Goal: Information Seeking & Learning: Learn about a topic

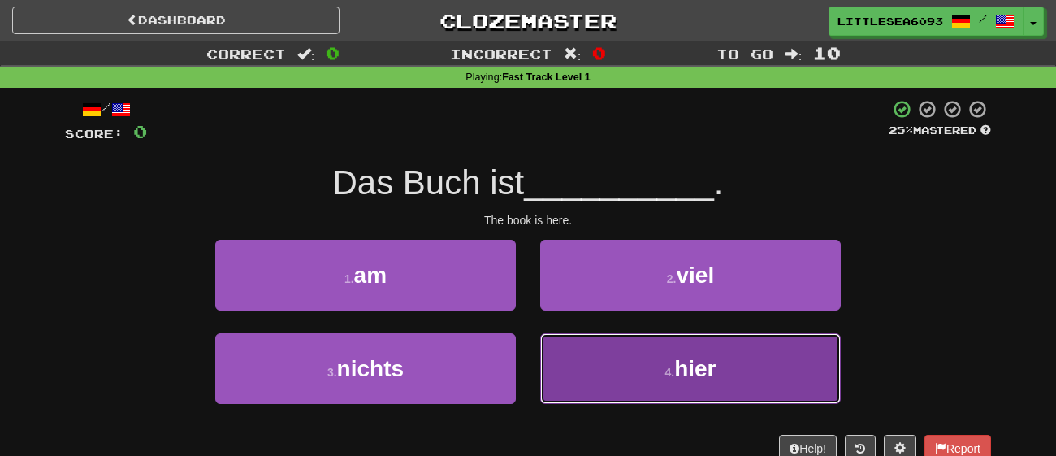
click at [634, 366] on button "4 . hier" at bounding box center [690, 368] width 301 height 71
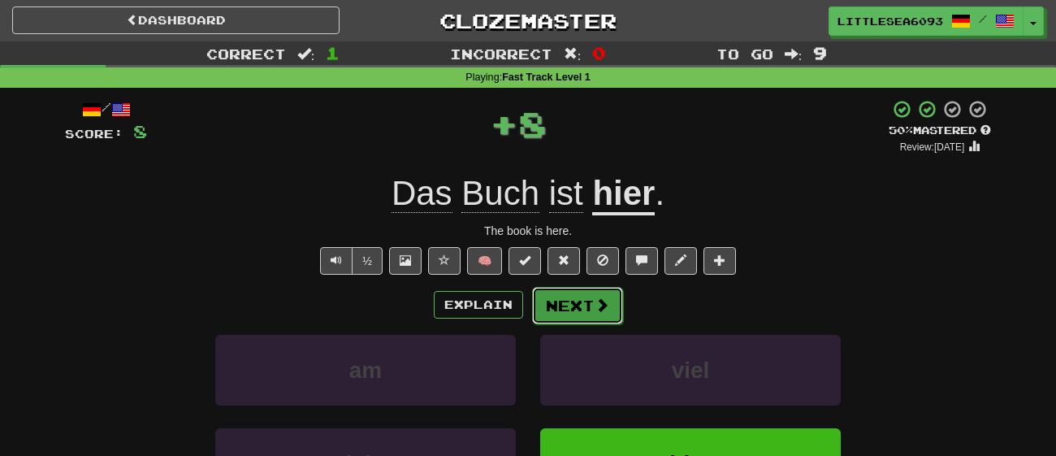
click at [605, 314] on button "Next" at bounding box center [577, 305] width 91 height 37
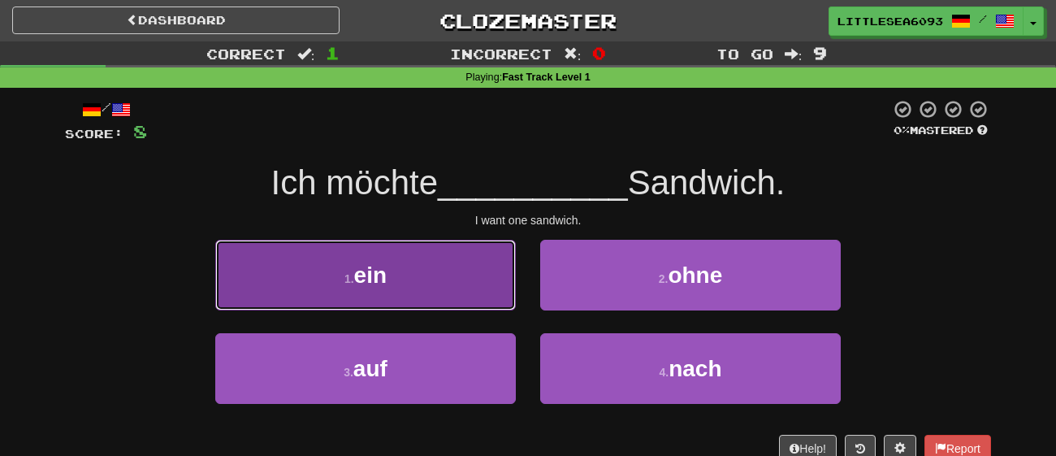
click at [461, 287] on button "1 . ein" at bounding box center [365, 275] width 301 height 71
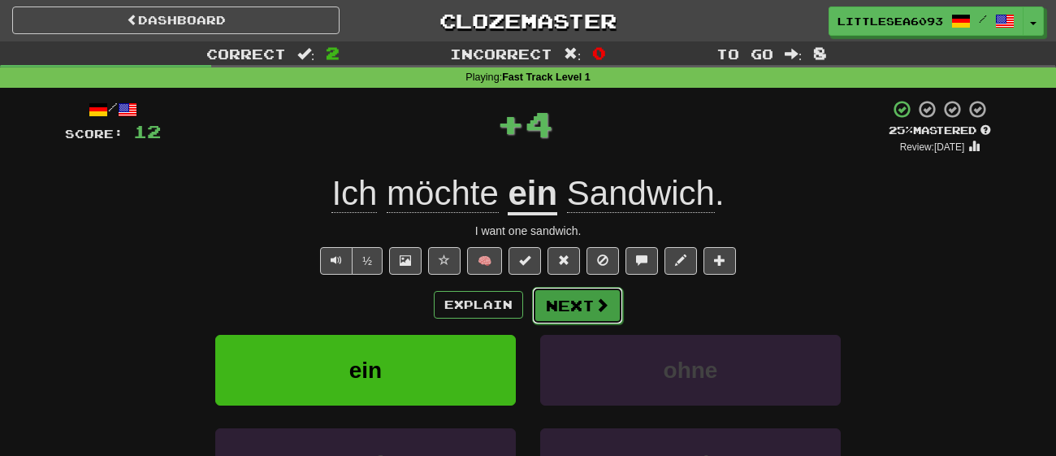
click at [595, 301] on span at bounding box center [602, 304] width 15 height 15
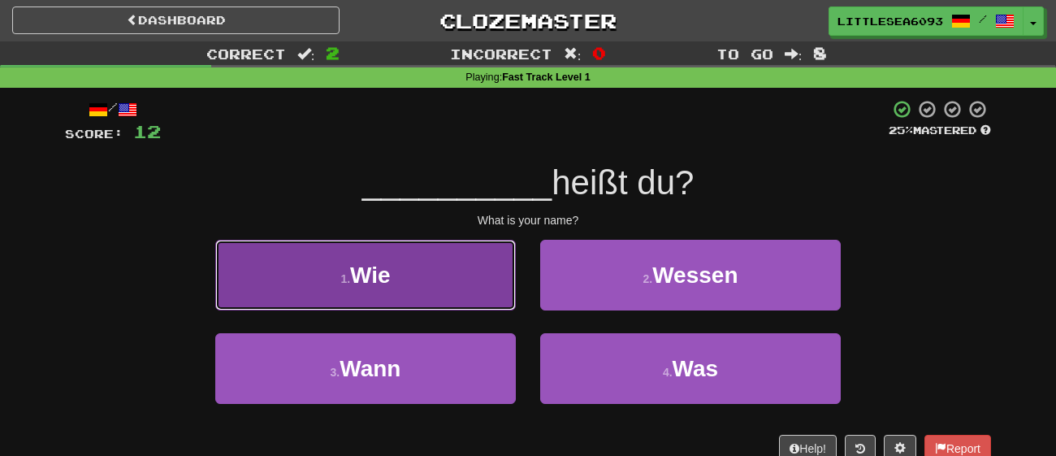
click at [452, 282] on button "1 . Wie" at bounding box center [365, 275] width 301 height 71
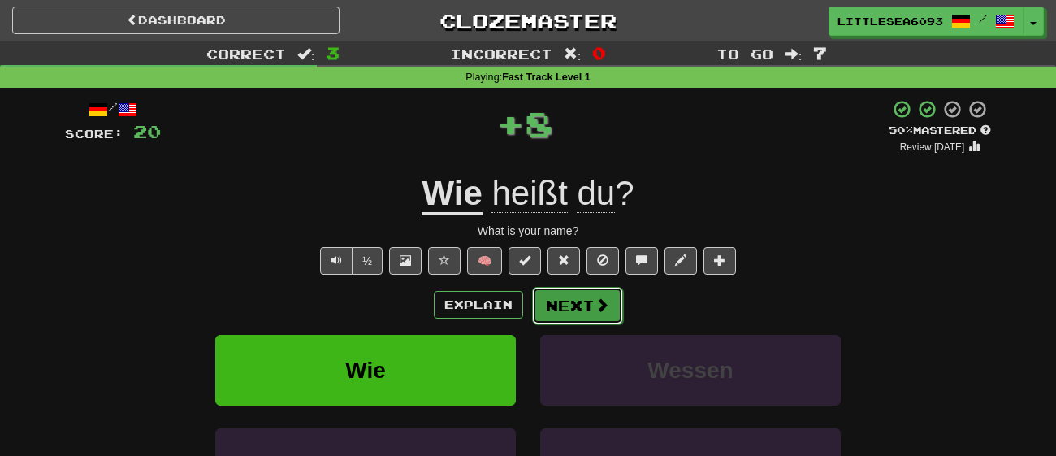
click at [568, 299] on button "Next" at bounding box center [577, 305] width 91 height 37
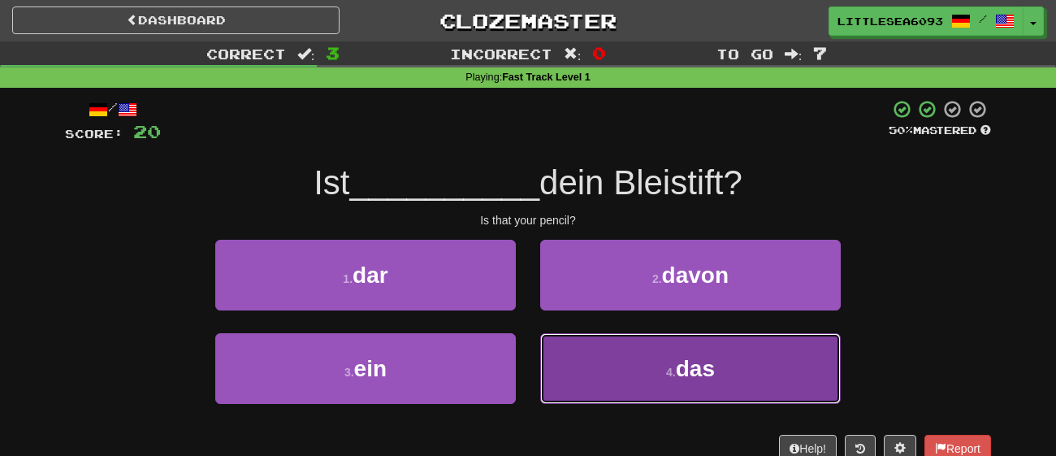
click at [674, 374] on small "4 ." at bounding box center [671, 372] width 10 height 13
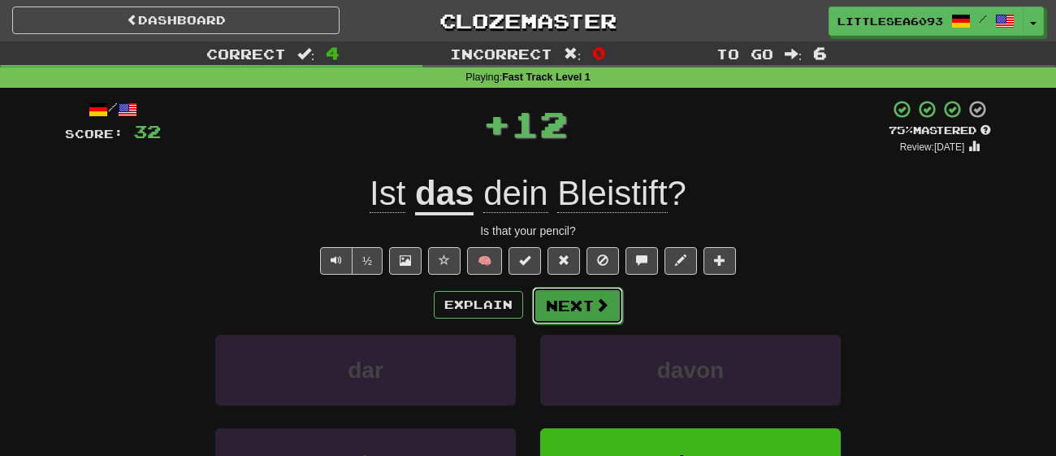
click at [591, 309] on button "Next" at bounding box center [577, 305] width 91 height 37
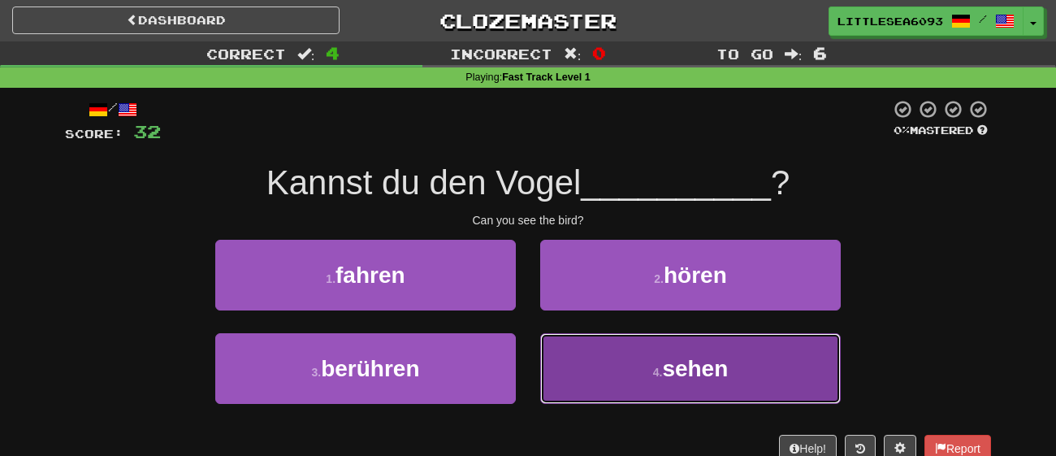
click at [607, 366] on button "4 . sehen" at bounding box center [690, 368] width 301 height 71
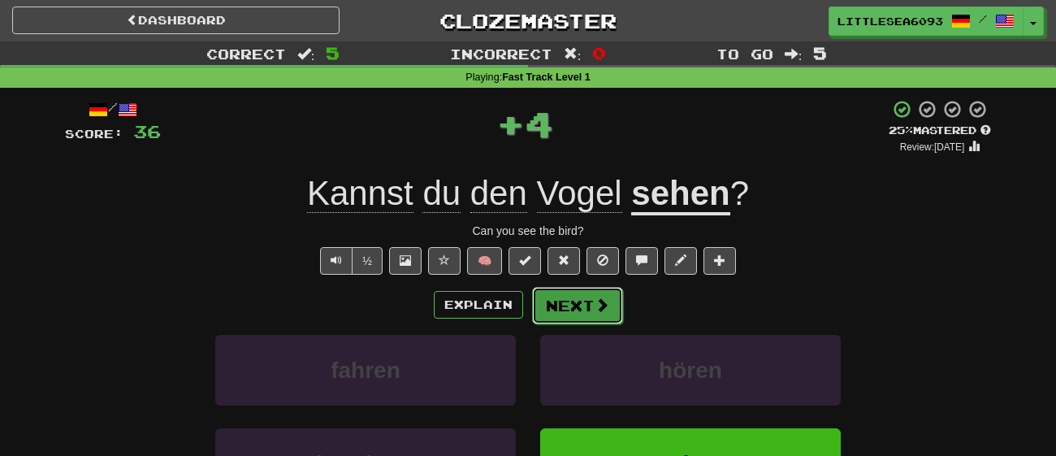
click at [602, 318] on button "Next" at bounding box center [577, 305] width 91 height 37
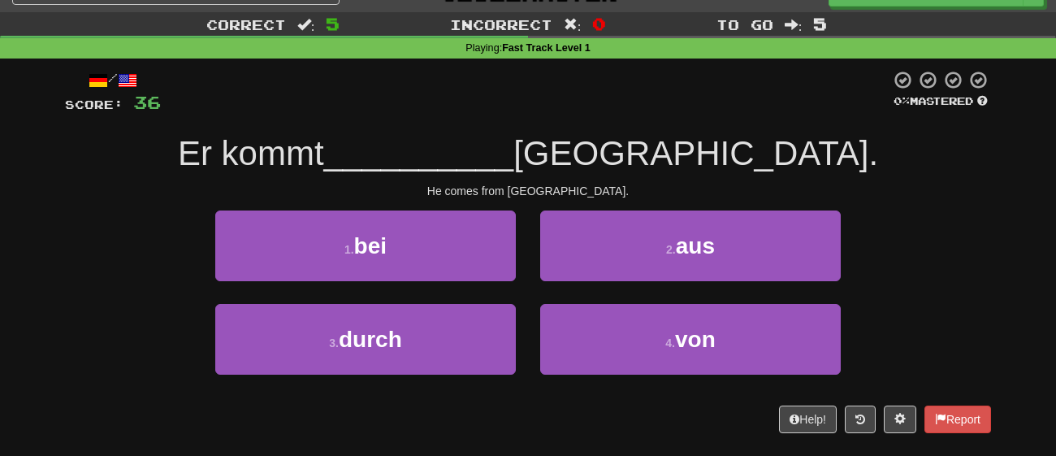
scroll to position [32, 0]
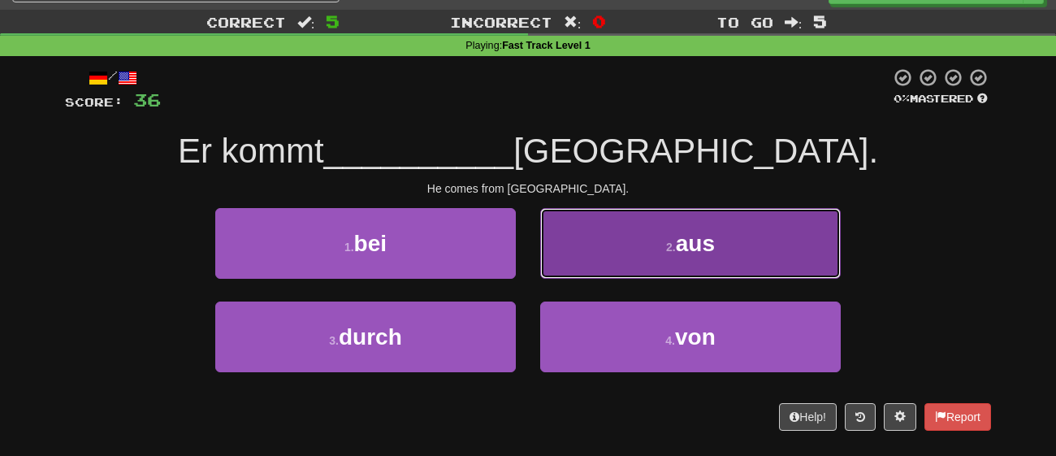
click at [612, 266] on button "2 . aus" at bounding box center [690, 243] width 301 height 71
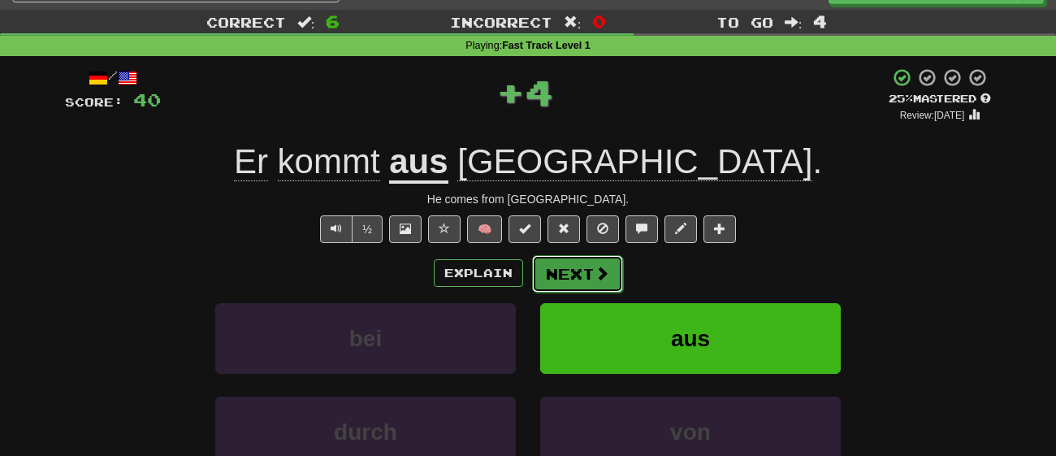
click at [599, 269] on span at bounding box center [602, 273] width 15 height 15
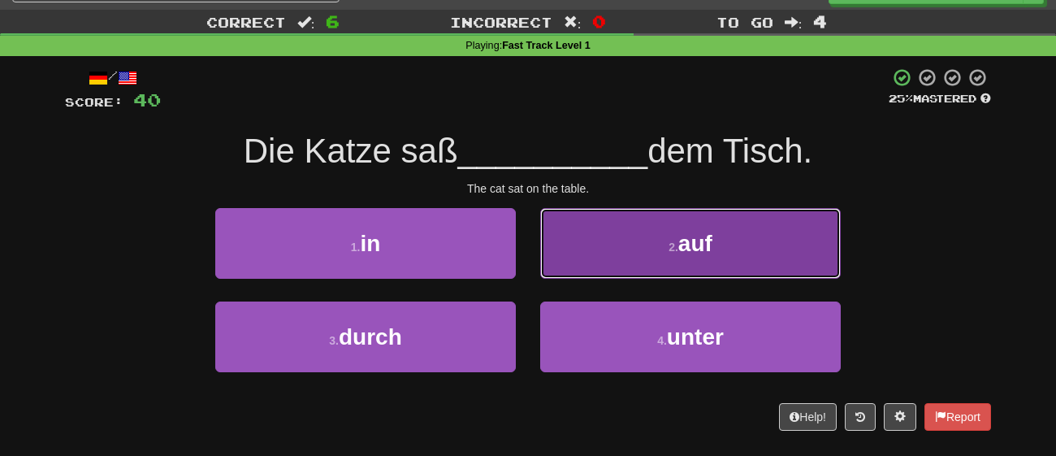
click at [586, 266] on button "2 . auf" at bounding box center [690, 243] width 301 height 71
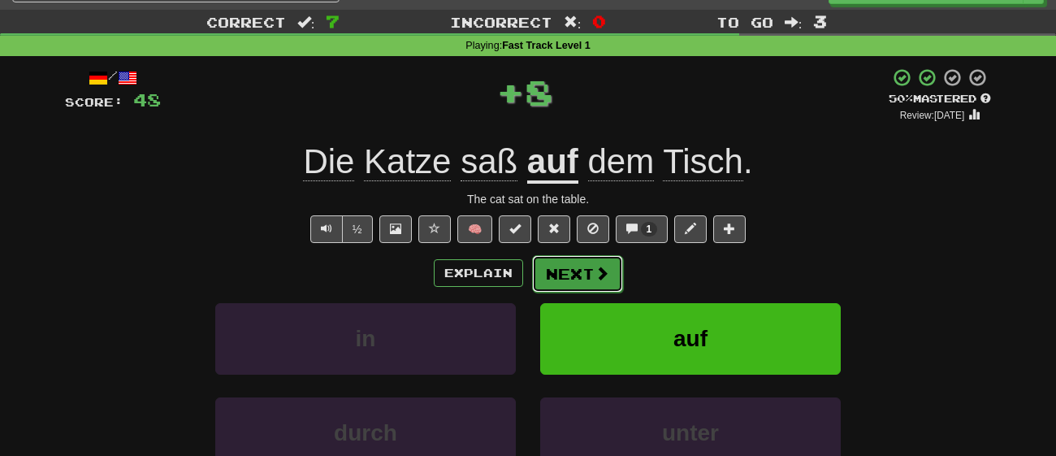
click at [580, 271] on button "Next" at bounding box center [577, 273] width 91 height 37
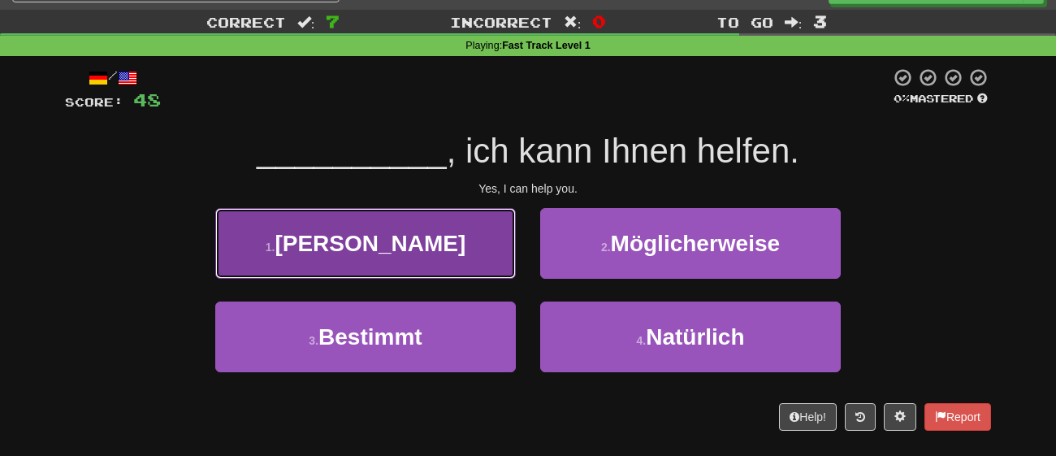
click at [456, 253] on button "1 . Ja" at bounding box center [365, 243] width 301 height 71
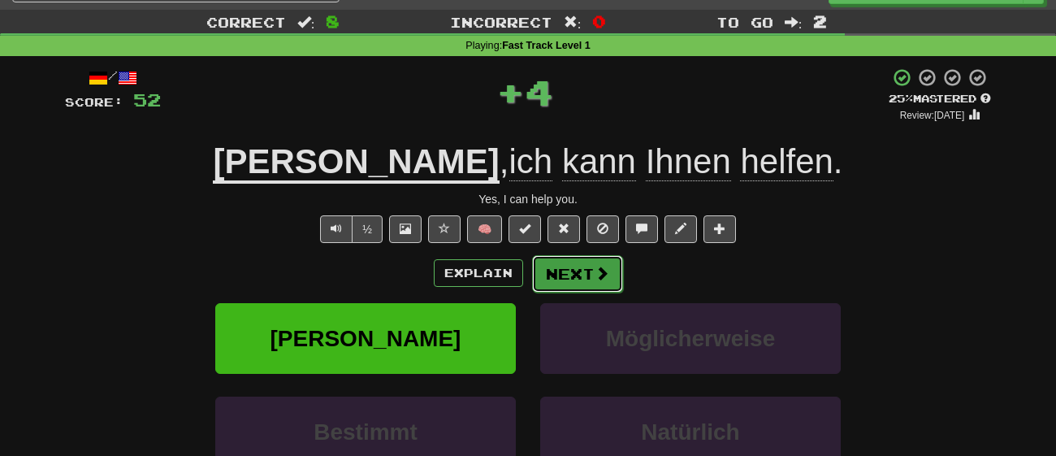
click at [586, 272] on button "Next" at bounding box center [577, 273] width 91 height 37
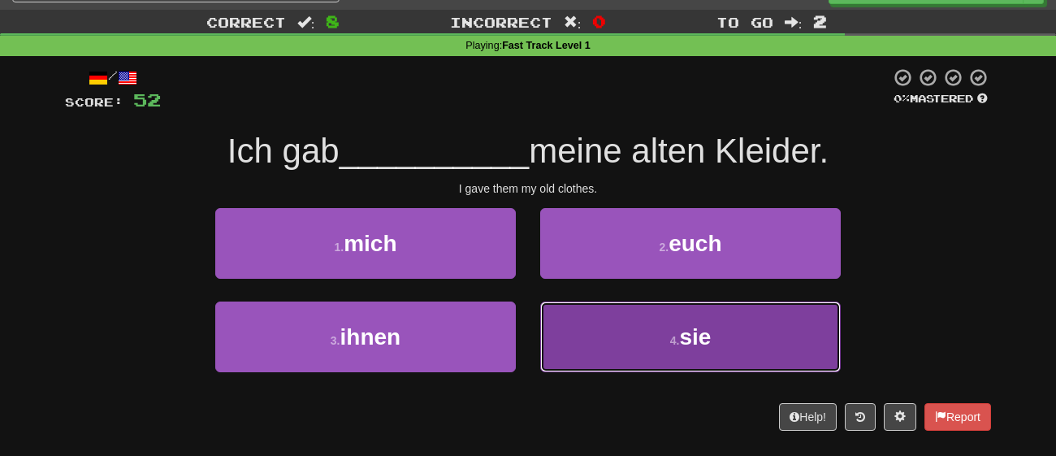
click at [612, 317] on button "4 . sie" at bounding box center [690, 336] width 301 height 71
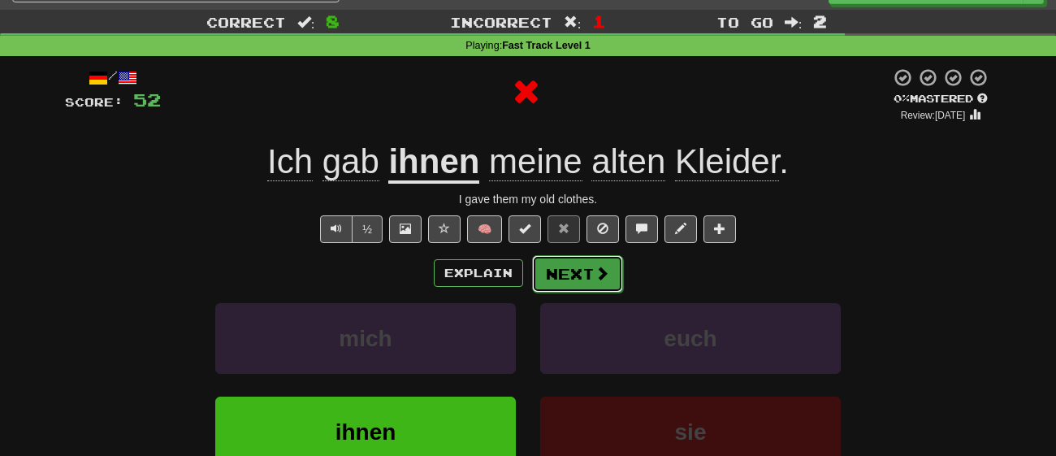
click at [592, 277] on button "Next" at bounding box center [577, 273] width 91 height 37
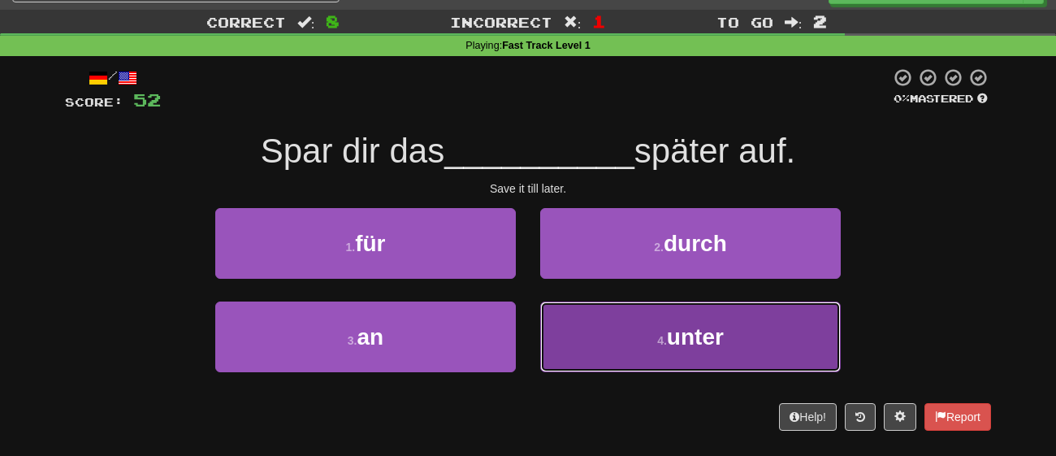
click at [625, 347] on button "4 . unter" at bounding box center [690, 336] width 301 height 71
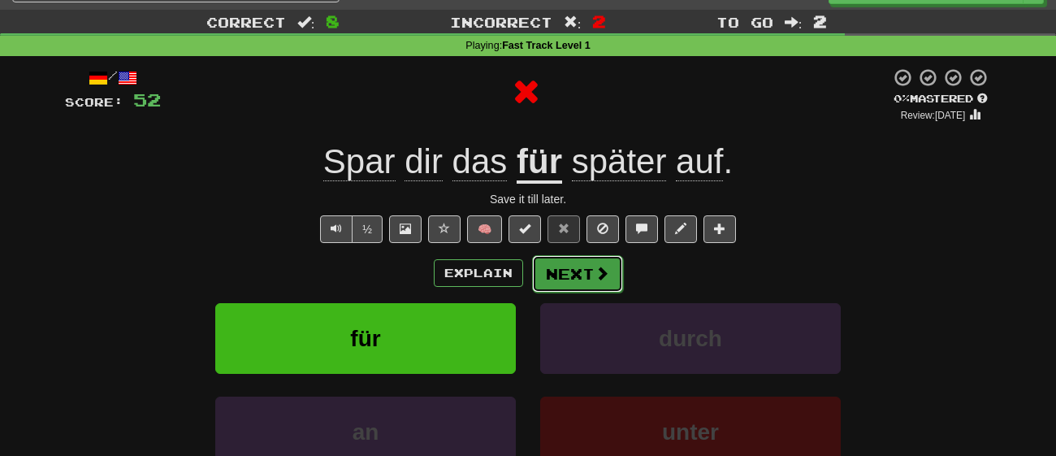
click at [567, 271] on button "Next" at bounding box center [577, 273] width 91 height 37
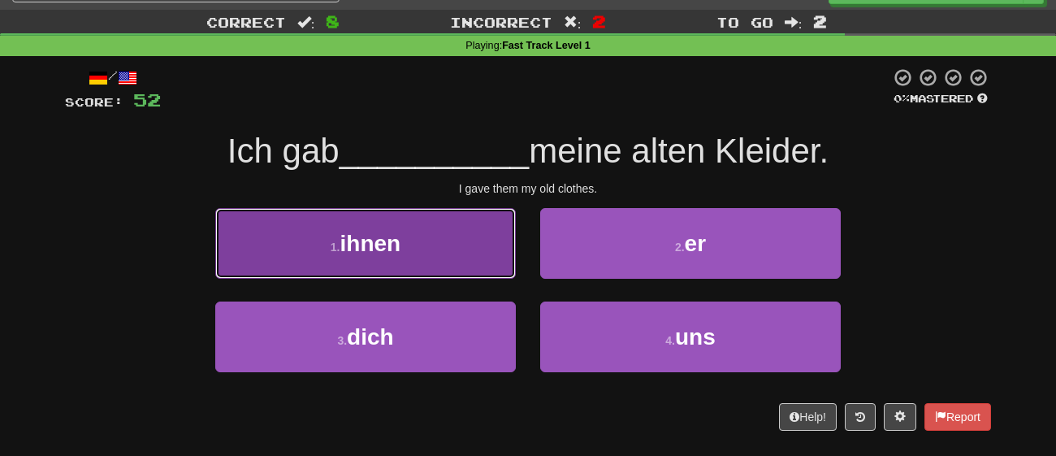
click at [392, 266] on button "1 . ihnen" at bounding box center [365, 243] width 301 height 71
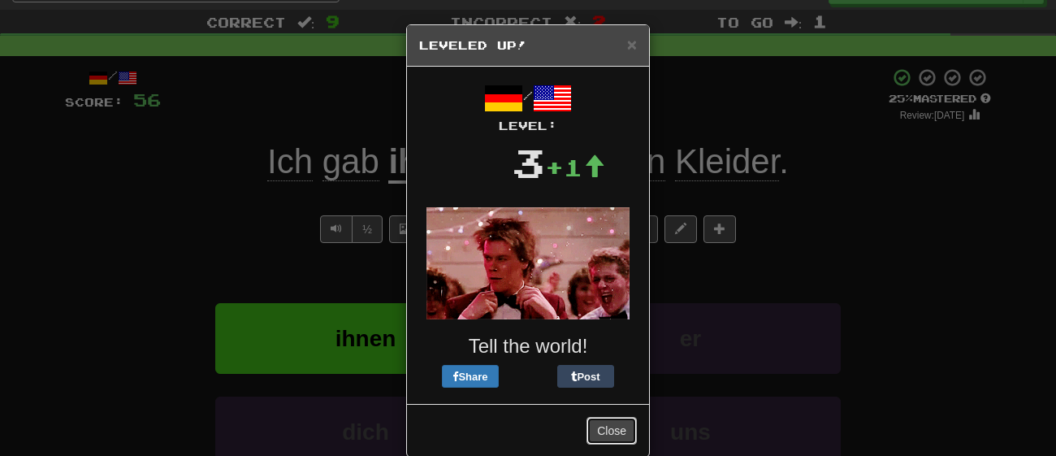
click at [617, 435] on button "Close" at bounding box center [611, 431] width 50 height 28
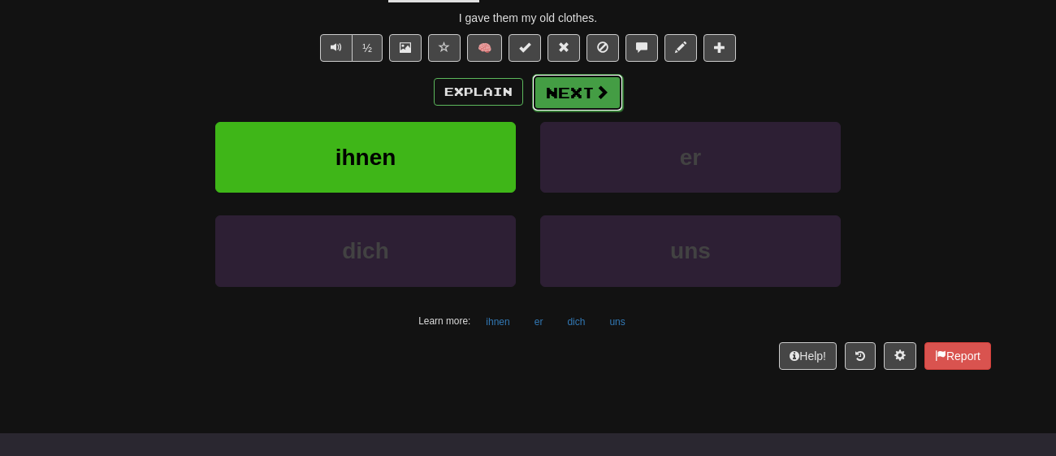
click at [595, 84] on span at bounding box center [602, 91] width 15 height 15
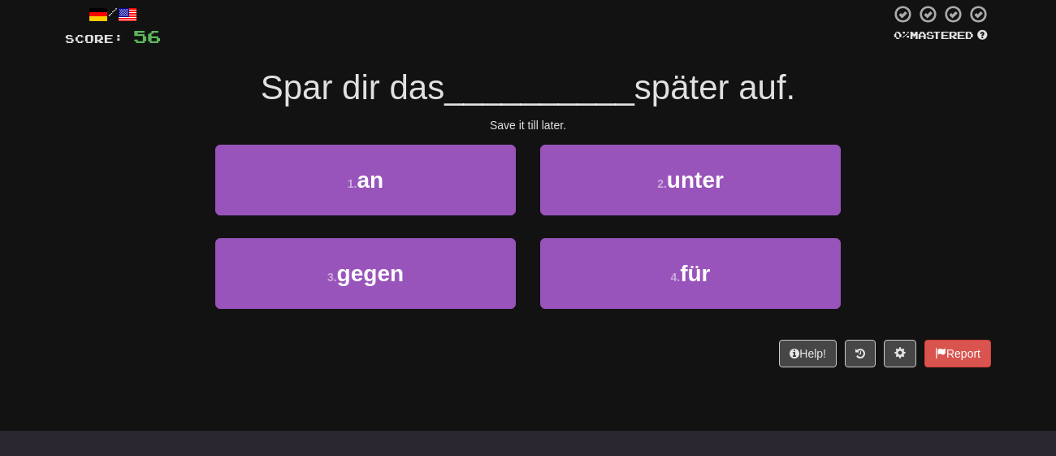
scroll to position [97, 0]
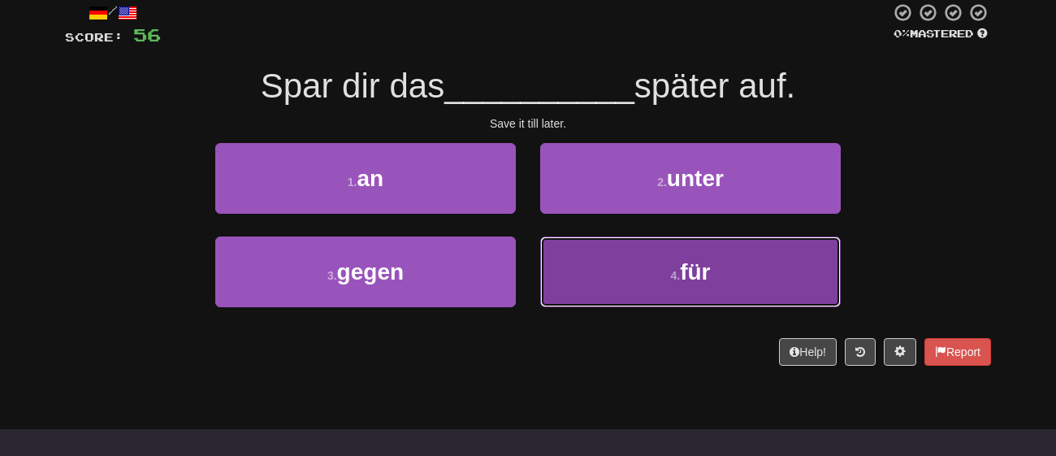
click at [623, 255] on button "4 . für" at bounding box center [690, 271] width 301 height 71
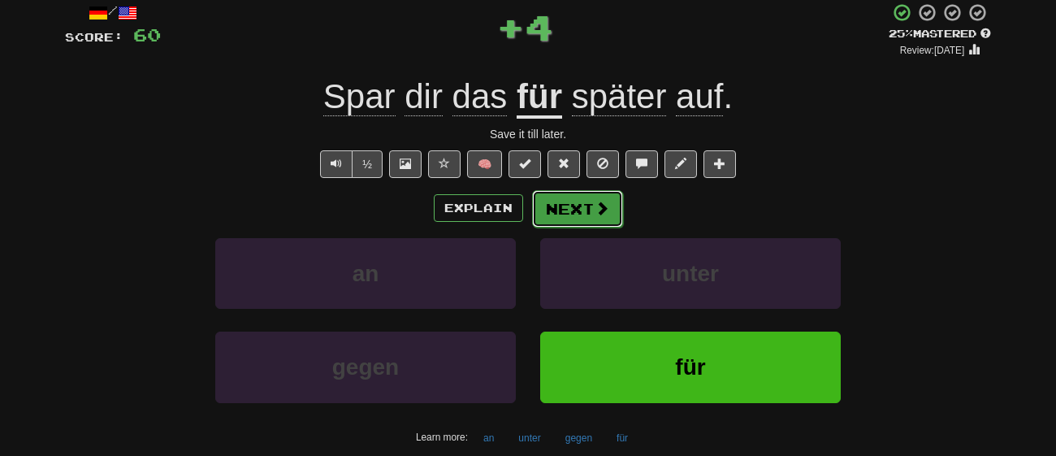
click at [575, 207] on button "Next" at bounding box center [577, 208] width 91 height 37
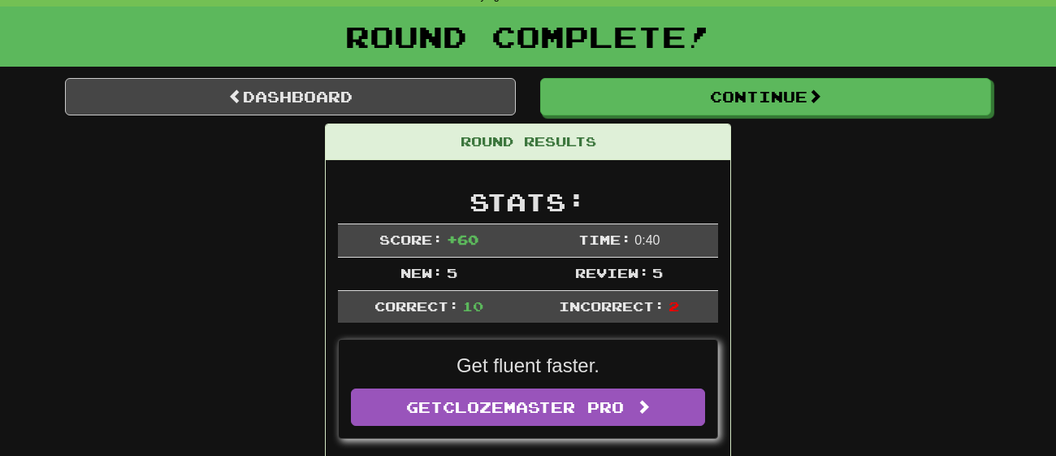
scroll to position [79, 0]
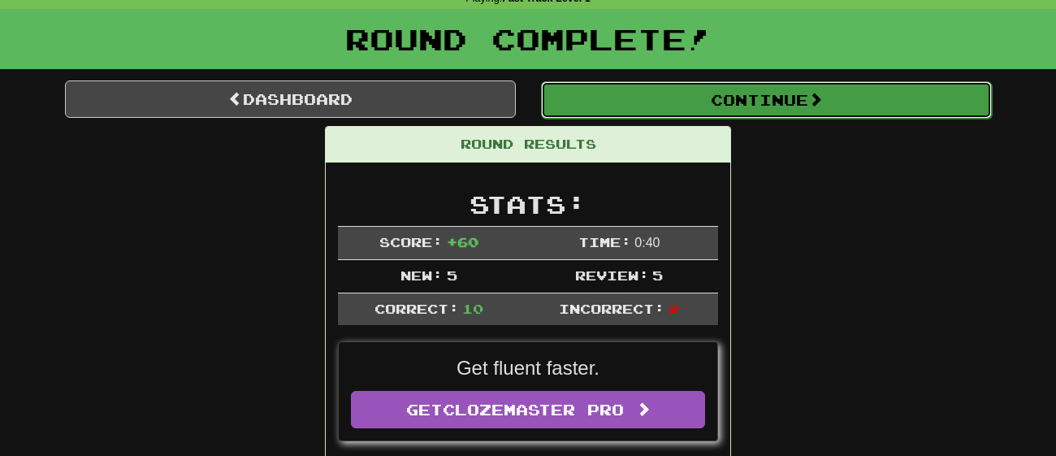
click at [702, 94] on button "Continue" at bounding box center [766, 99] width 451 height 37
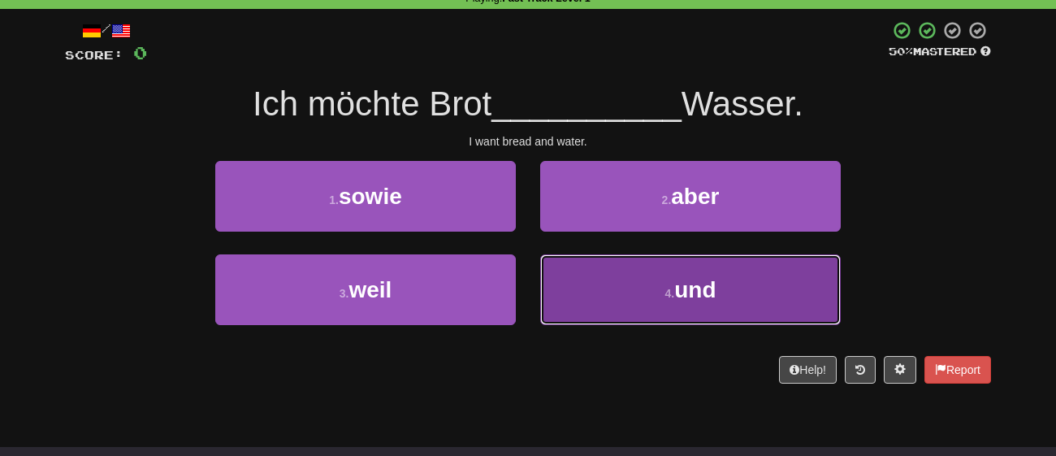
click at [586, 277] on button "4 . und" at bounding box center [690, 289] width 301 height 71
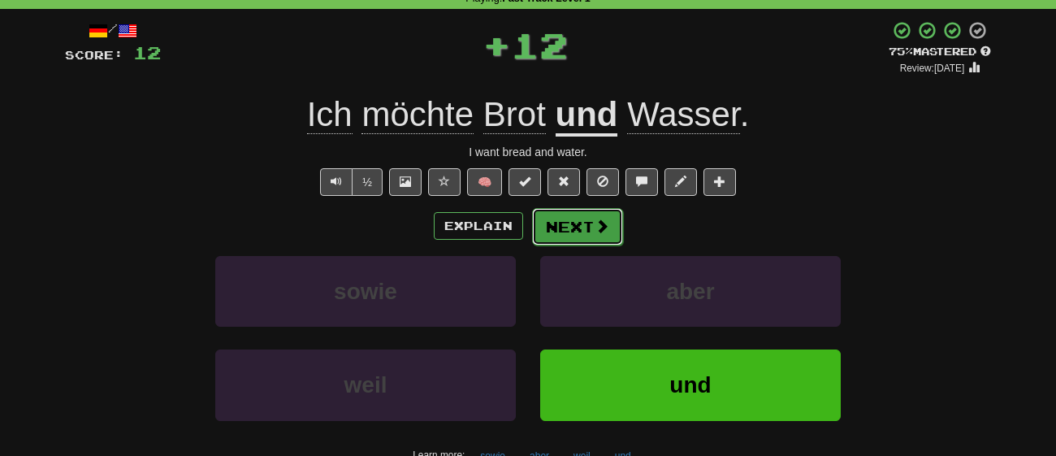
click at [599, 227] on span at bounding box center [602, 226] width 15 height 15
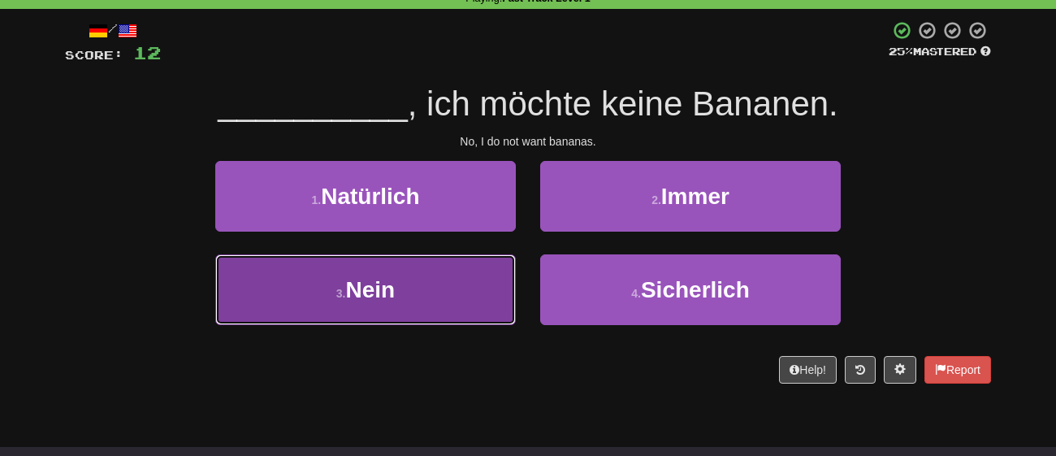
click at [456, 281] on button "3 . Nein" at bounding box center [365, 289] width 301 height 71
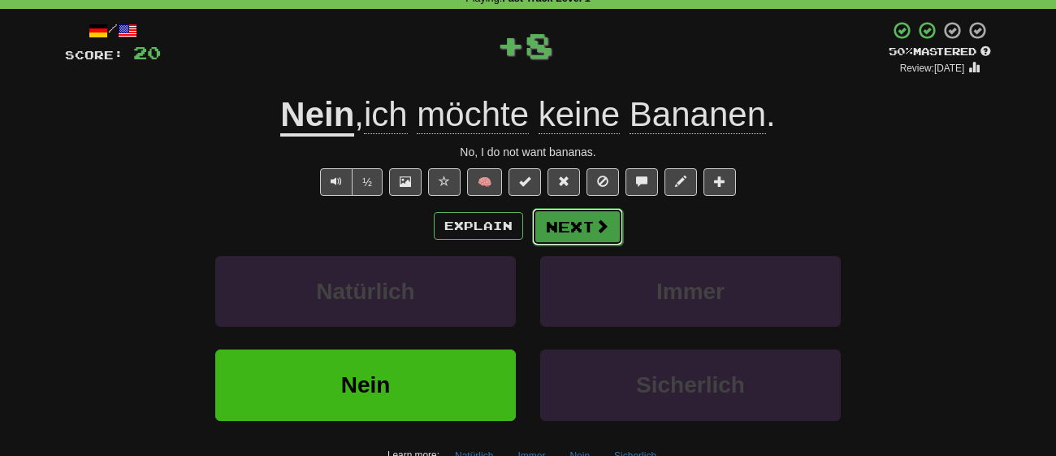
click at [569, 234] on button "Next" at bounding box center [577, 226] width 91 height 37
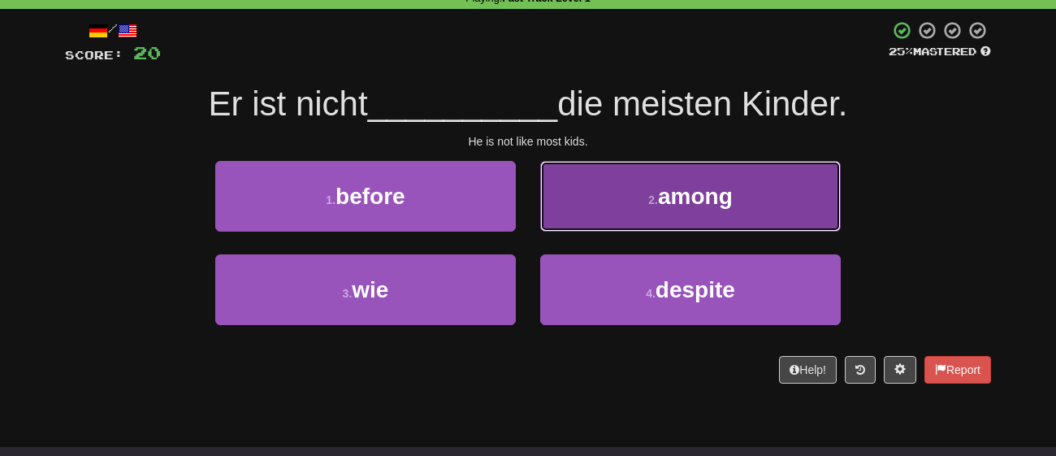
click at [612, 223] on button "2 . among" at bounding box center [690, 196] width 301 height 71
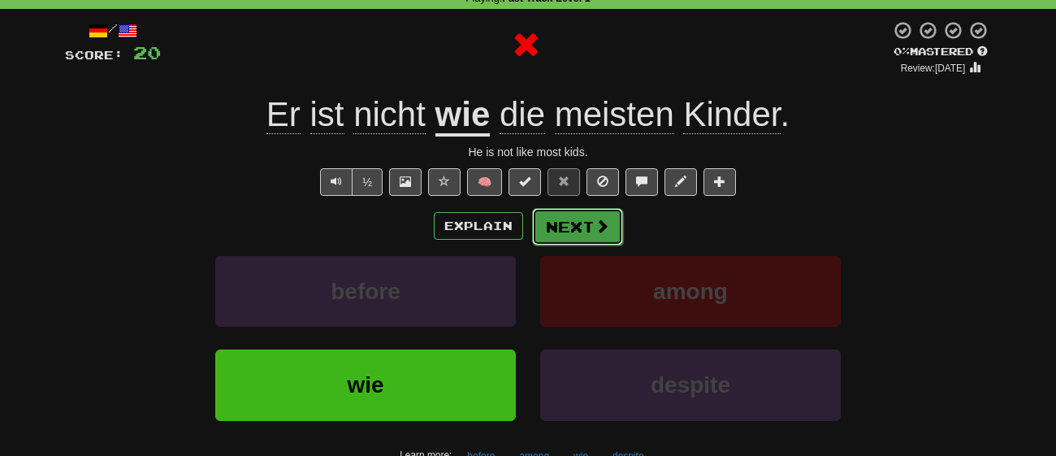
click at [606, 228] on span at bounding box center [602, 226] width 15 height 15
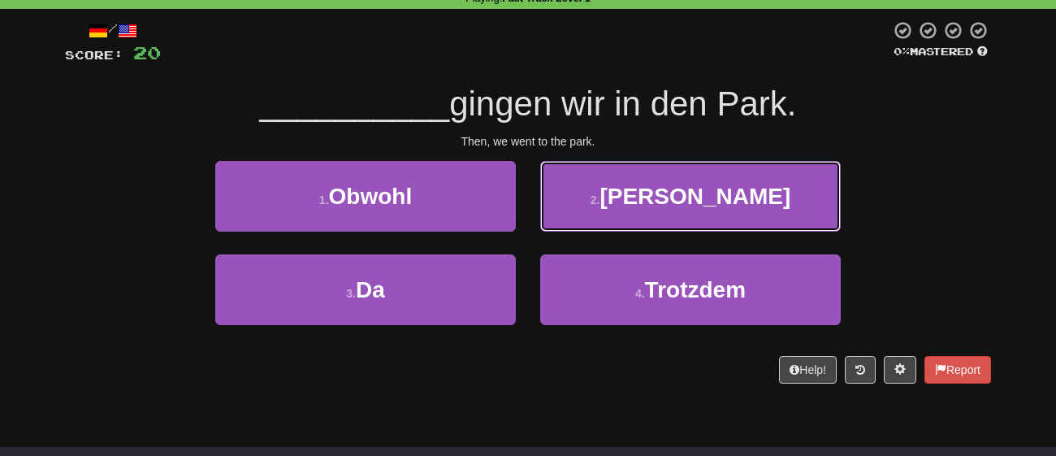
click at [606, 228] on button "2 . Dann" at bounding box center [690, 196] width 301 height 71
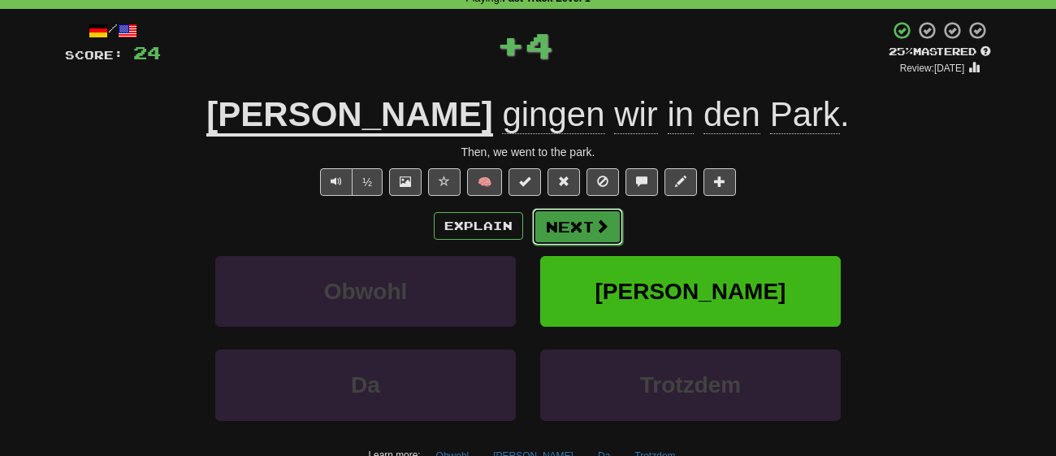
click at [602, 224] on span at bounding box center [602, 226] width 15 height 15
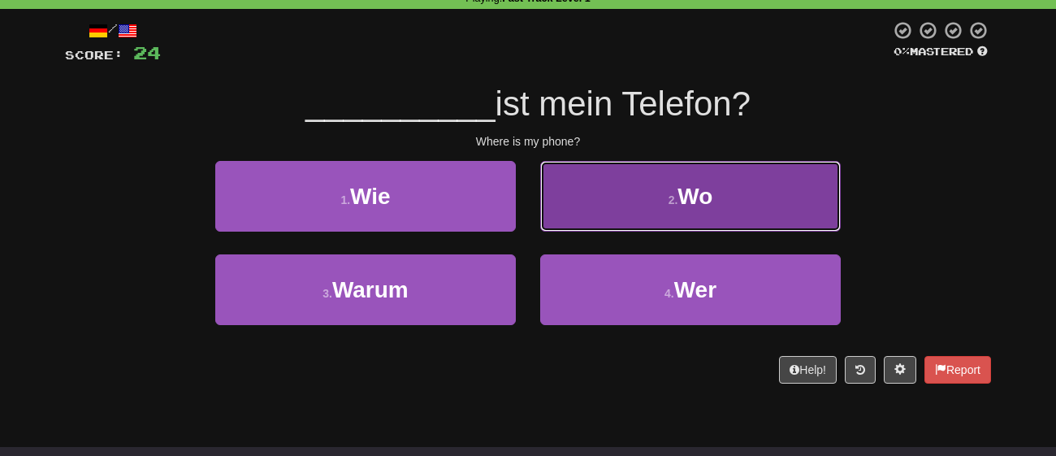
click at [586, 219] on button "2 . Wo" at bounding box center [690, 196] width 301 height 71
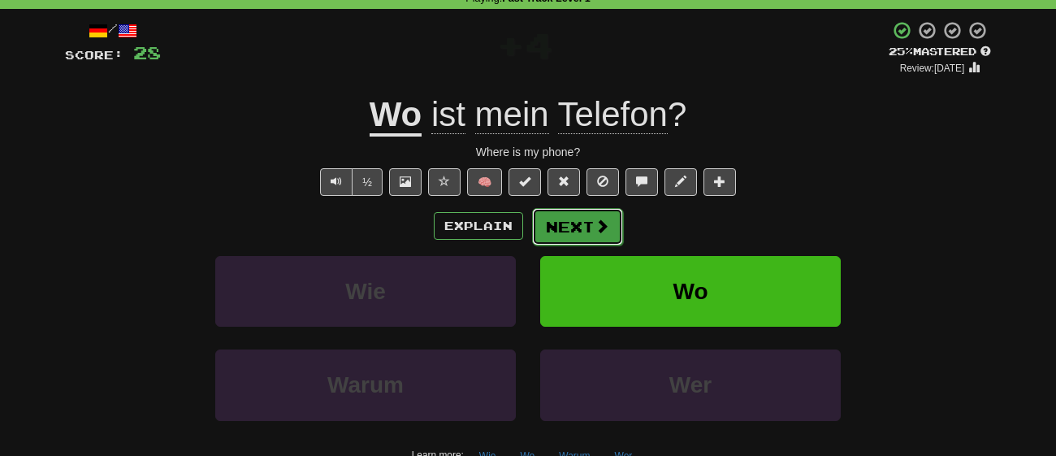
click at [588, 223] on button "Next" at bounding box center [577, 226] width 91 height 37
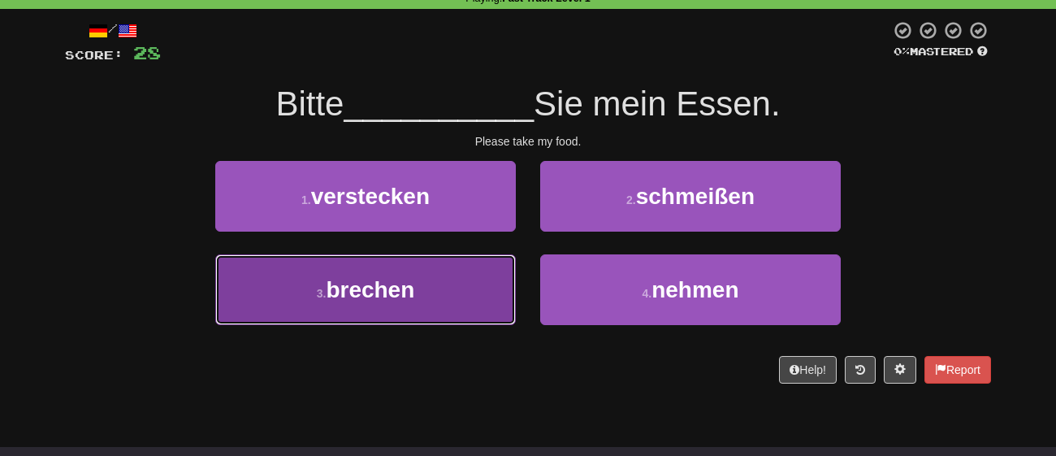
click at [468, 297] on button "3 . brechen" at bounding box center [365, 289] width 301 height 71
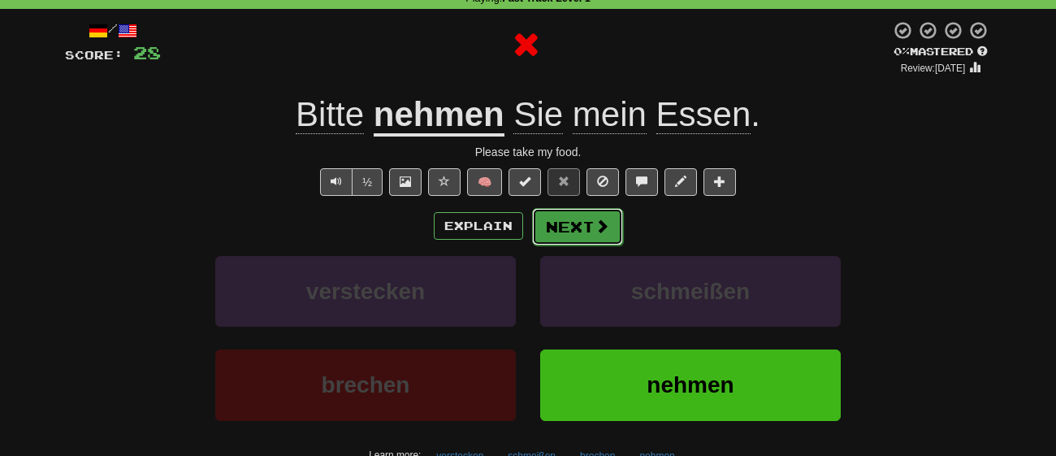
click at [595, 223] on span at bounding box center [602, 226] width 15 height 15
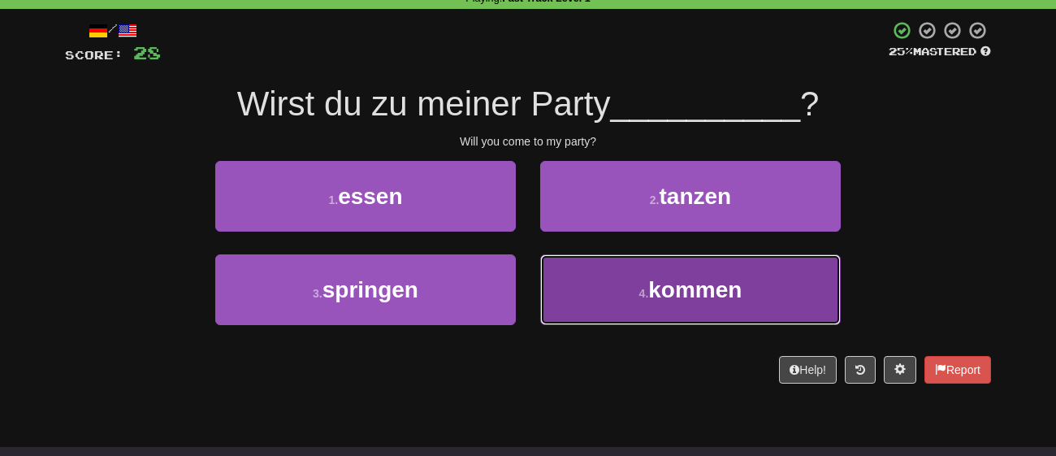
click at [591, 271] on button "4 . kommen" at bounding box center [690, 289] width 301 height 71
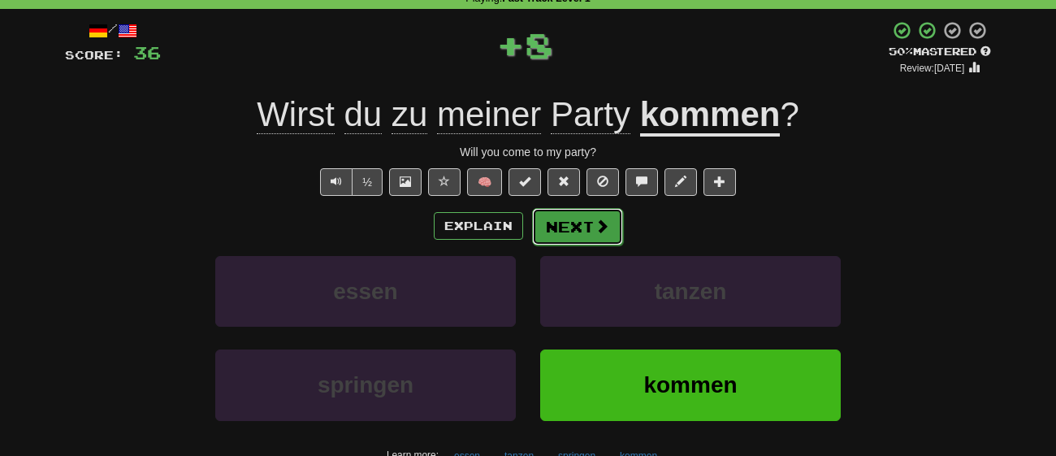
click at [595, 224] on span at bounding box center [602, 226] width 15 height 15
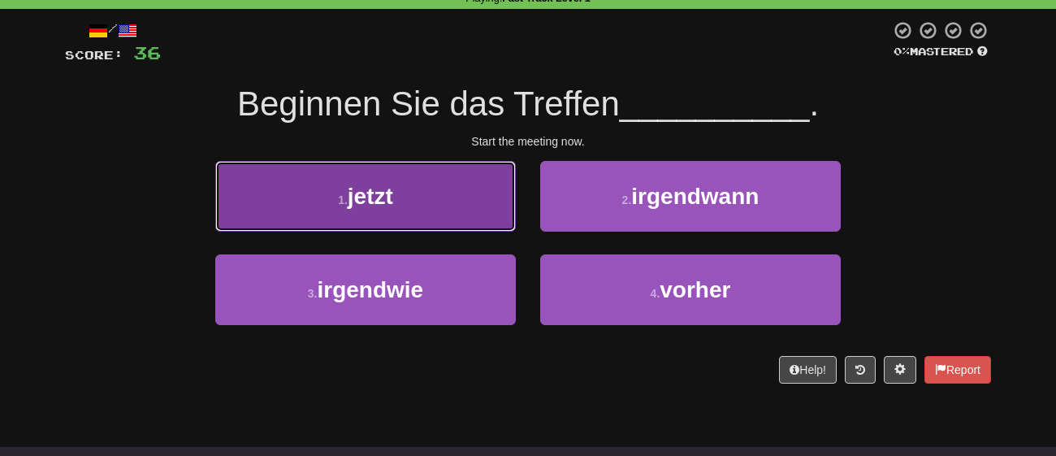
click at [500, 214] on button "1 . jetzt" at bounding box center [365, 196] width 301 height 71
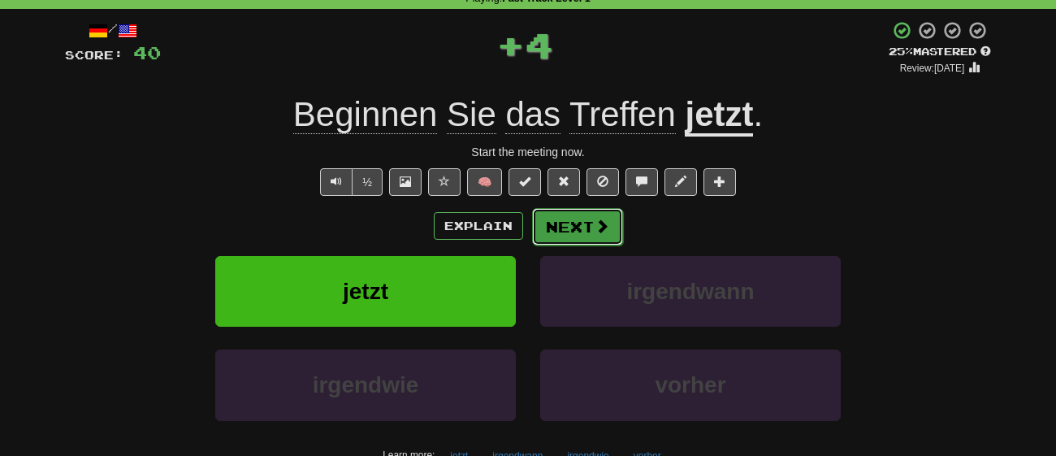
click at [565, 216] on button "Next" at bounding box center [577, 226] width 91 height 37
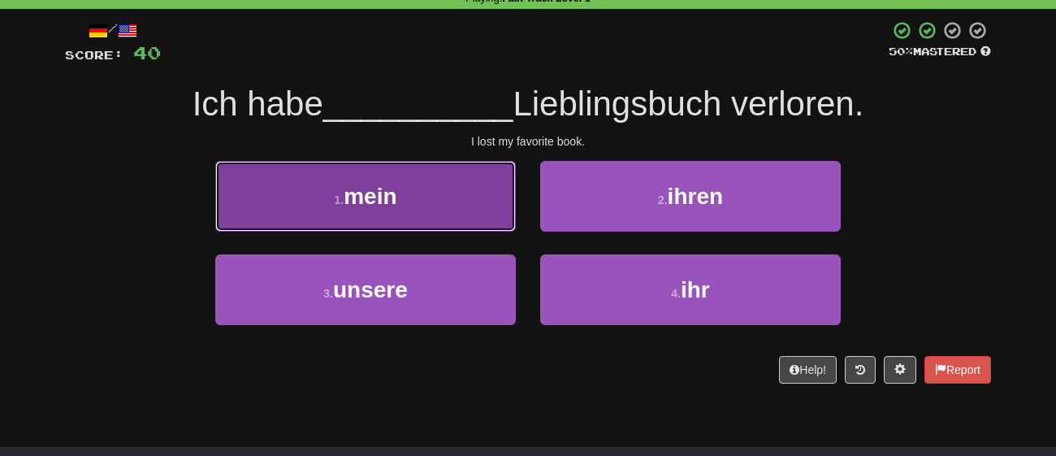
click at [415, 218] on button "1 . mein" at bounding box center [365, 196] width 301 height 71
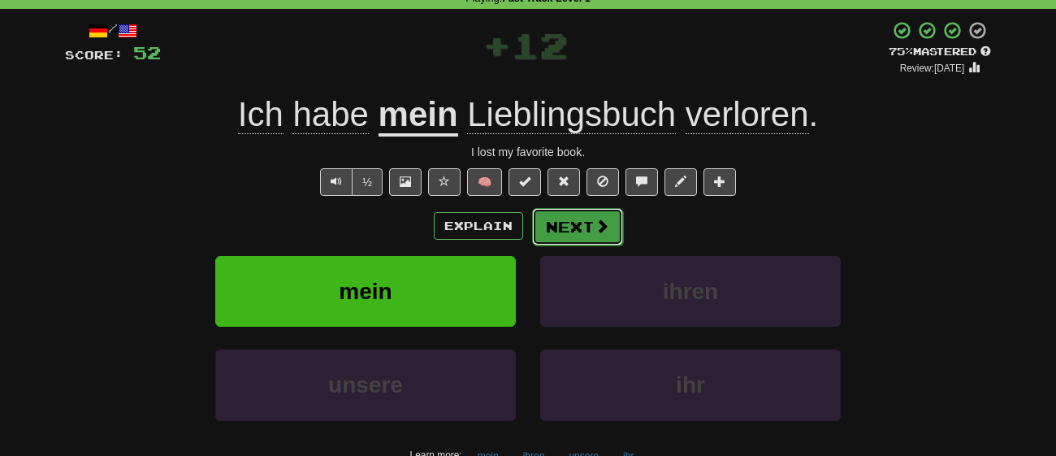
click at [564, 227] on button "Next" at bounding box center [577, 226] width 91 height 37
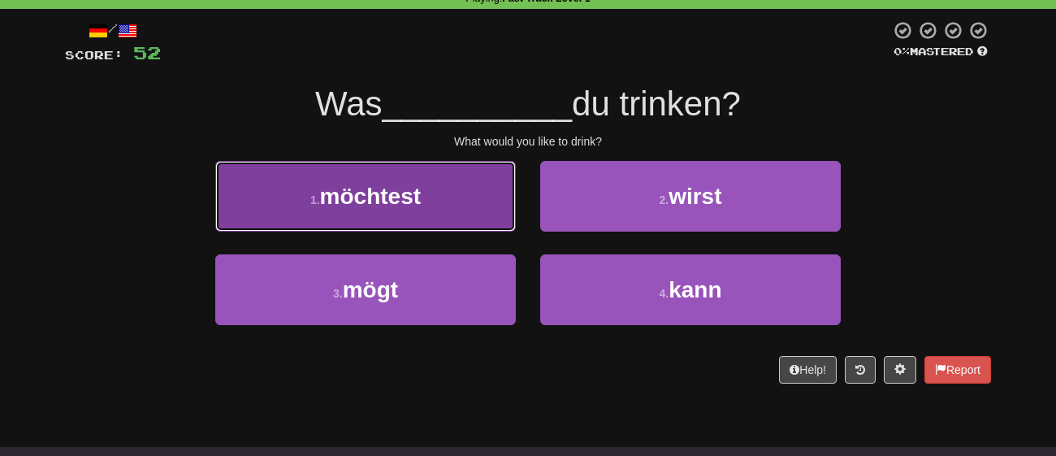
click at [457, 171] on button "1 . möchtest" at bounding box center [365, 196] width 301 height 71
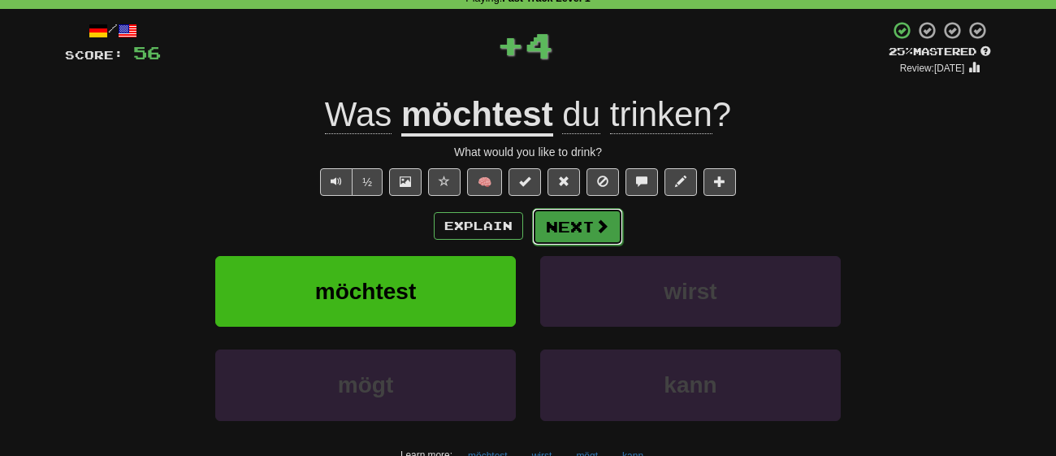
click at [574, 219] on button "Next" at bounding box center [577, 226] width 91 height 37
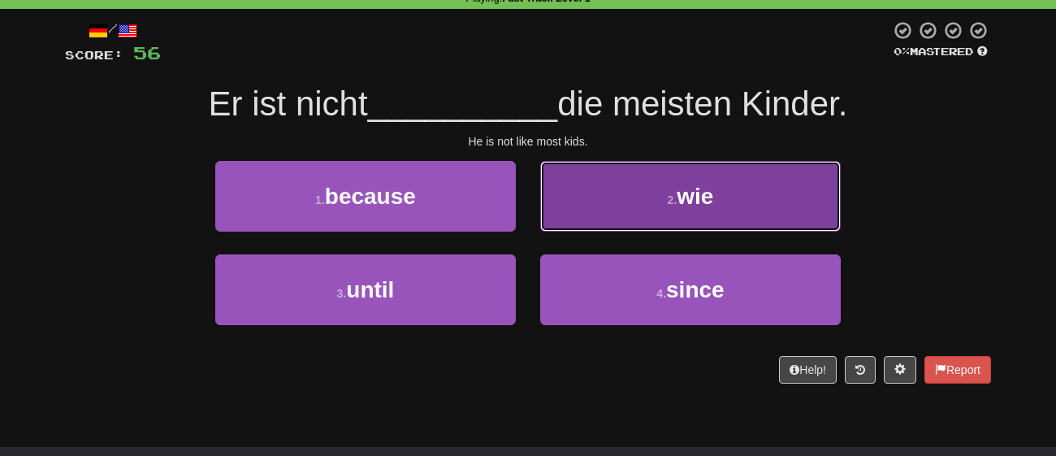
click at [670, 201] on small "2 ." at bounding box center [673, 199] width 10 height 13
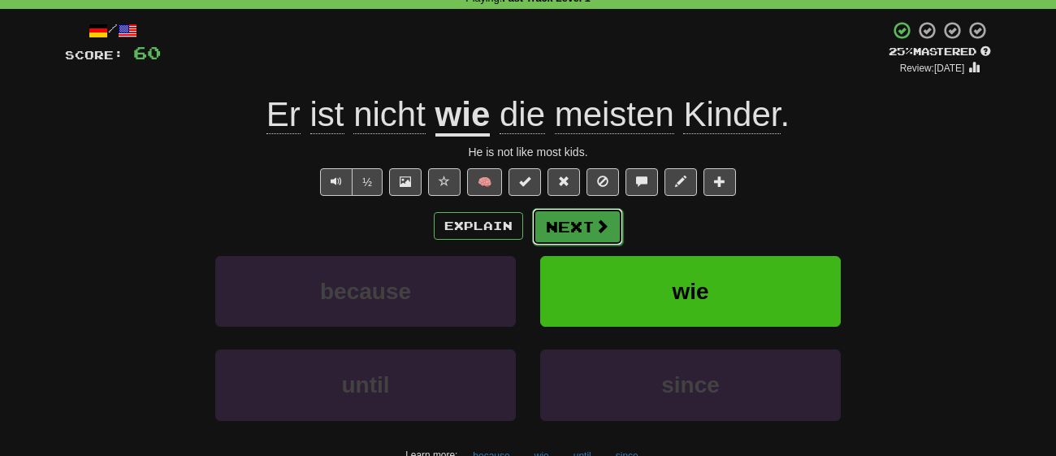
click at [575, 230] on button "Next" at bounding box center [577, 226] width 91 height 37
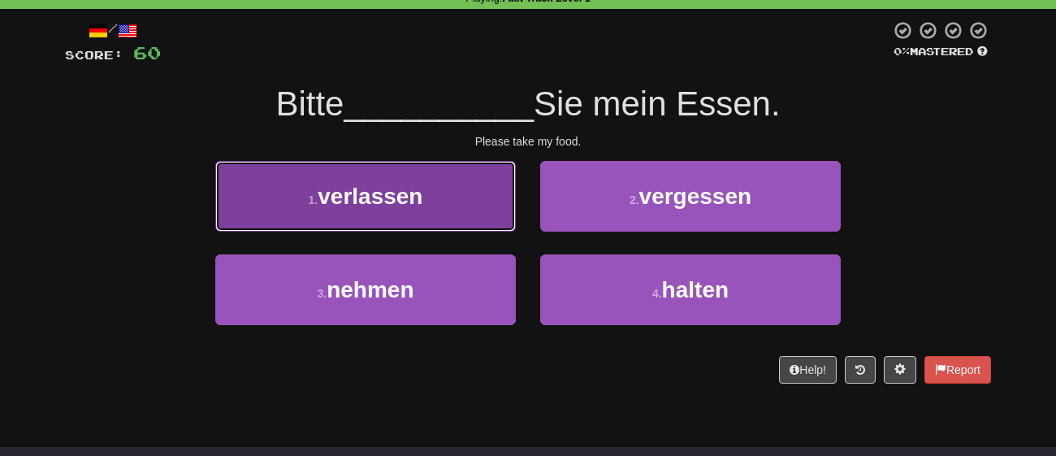
click at [458, 226] on button "1 . verlassen" at bounding box center [365, 196] width 301 height 71
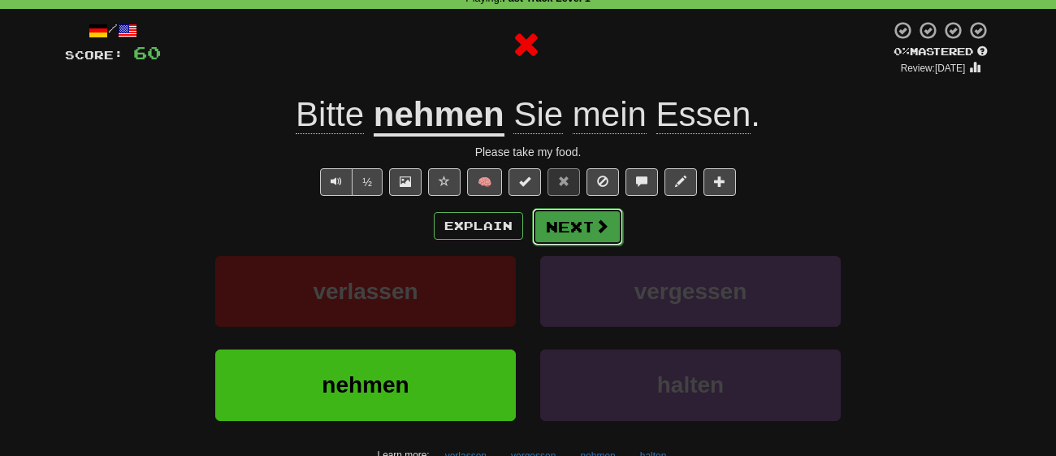
click at [578, 242] on button "Next" at bounding box center [577, 226] width 91 height 37
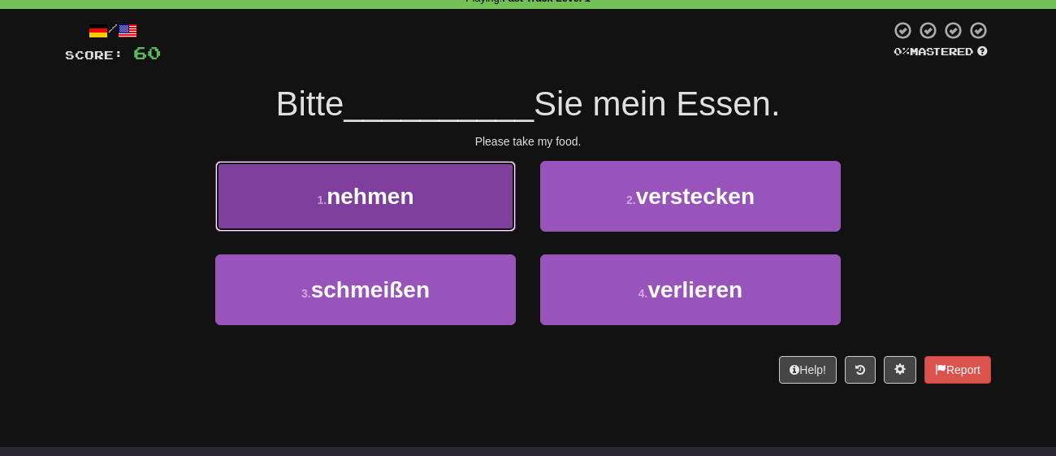
click at [461, 172] on button "1 . nehmen" at bounding box center [365, 196] width 301 height 71
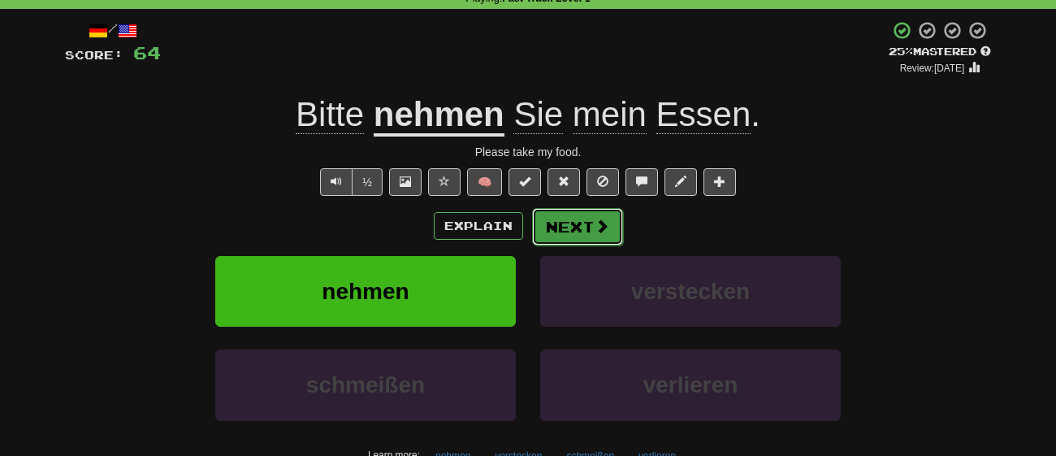
click at [575, 219] on button "Next" at bounding box center [577, 226] width 91 height 37
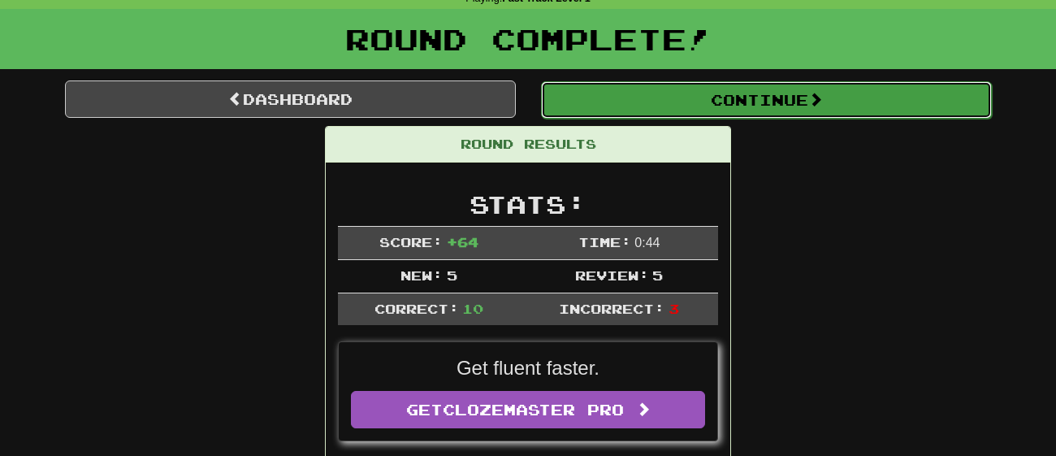
click at [739, 117] on button "Continue" at bounding box center [766, 99] width 451 height 37
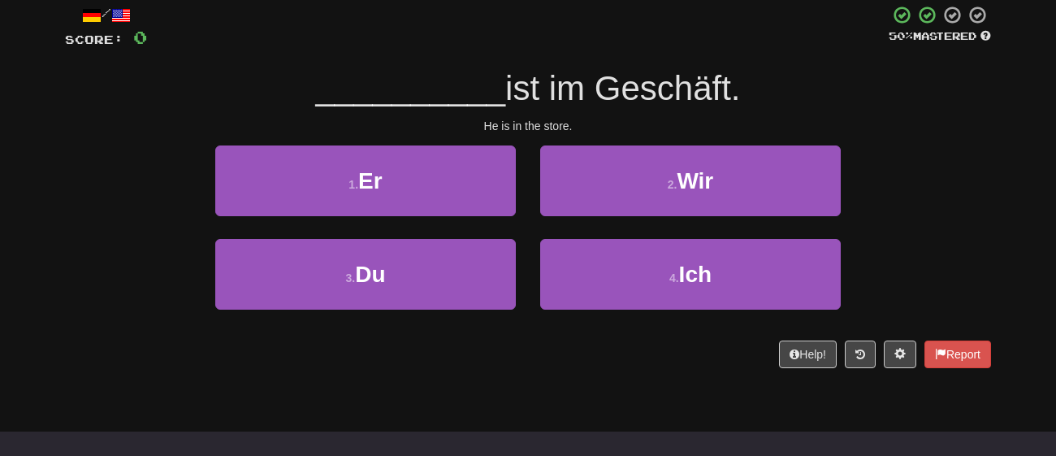
scroll to position [97, 0]
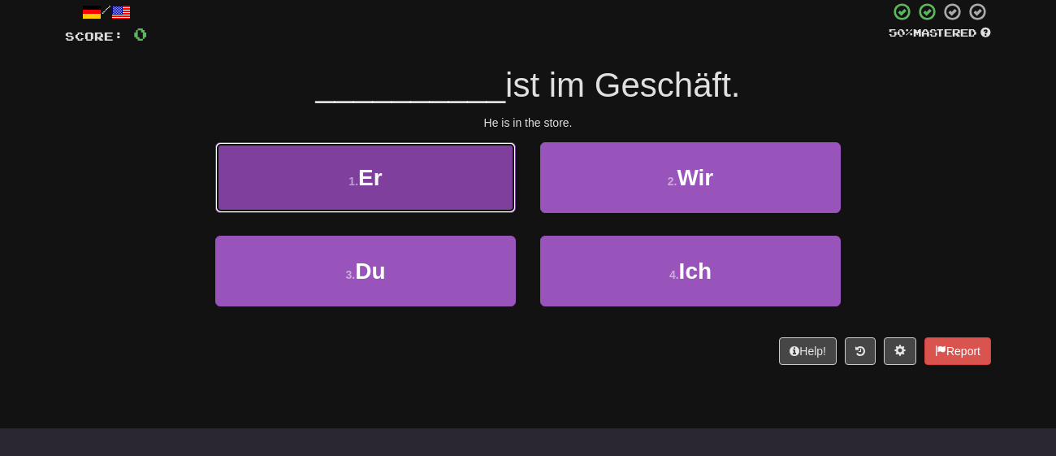
click at [434, 174] on button "1 . Er" at bounding box center [365, 177] width 301 height 71
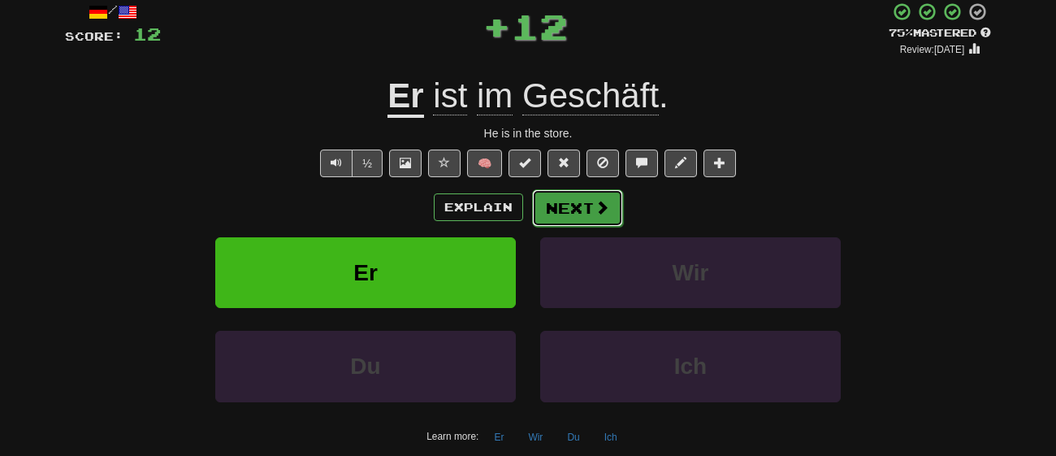
click at [600, 210] on span at bounding box center [602, 207] width 15 height 15
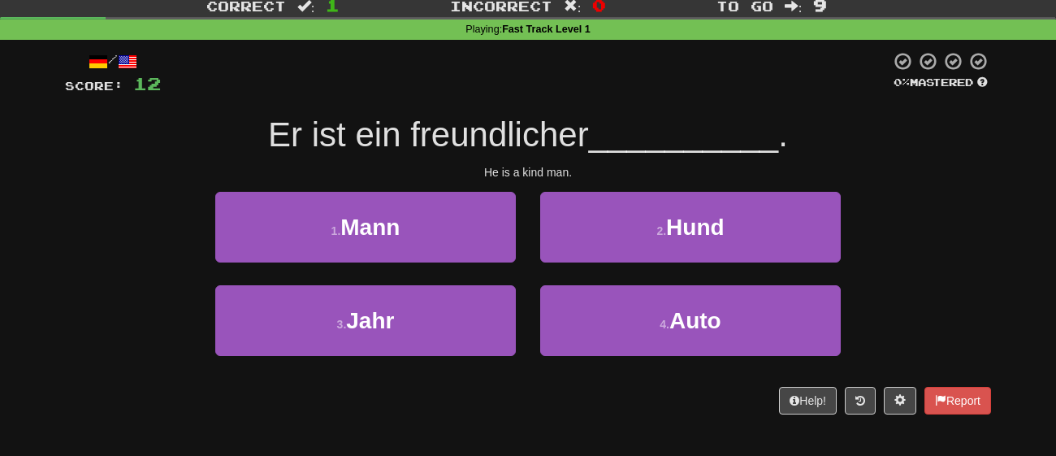
scroll to position [58, 0]
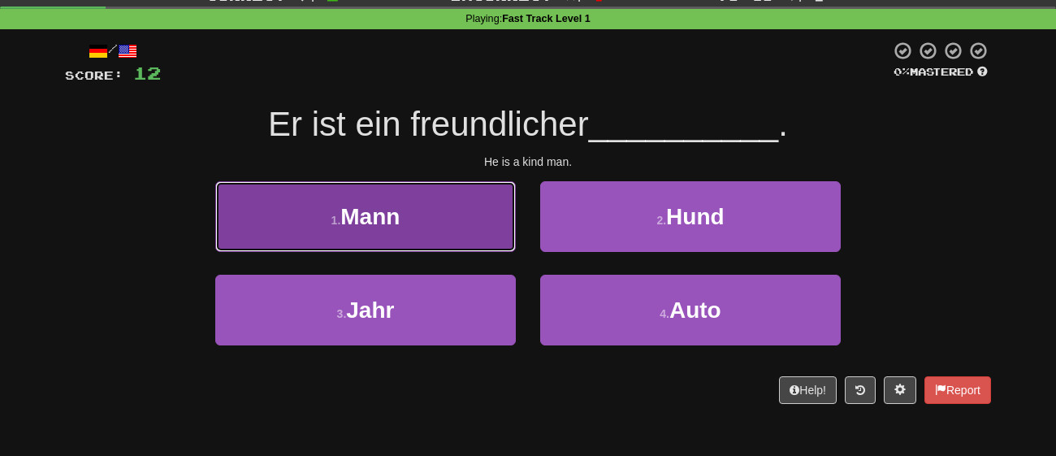
click at [469, 194] on button "1 . Mann" at bounding box center [365, 216] width 301 height 71
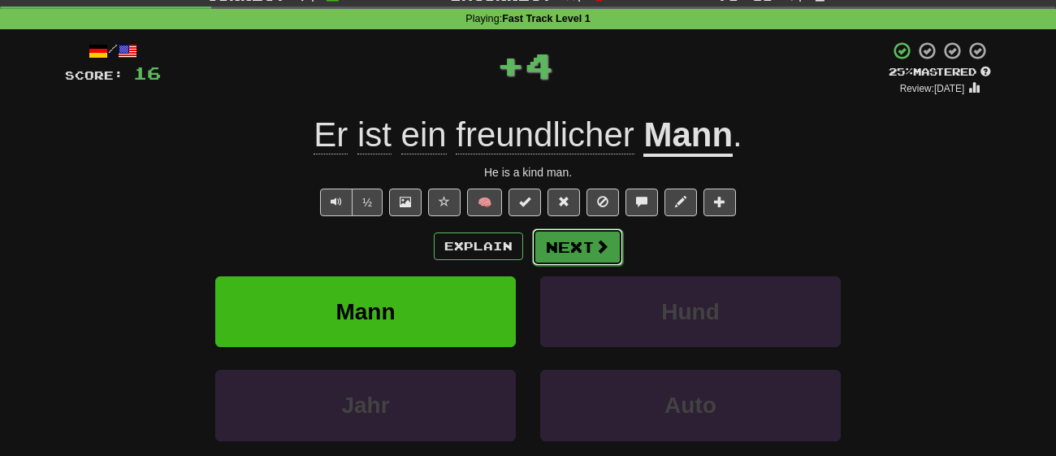
click at [576, 247] on button "Next" at bounding box center [577, 246] width 91 height 37
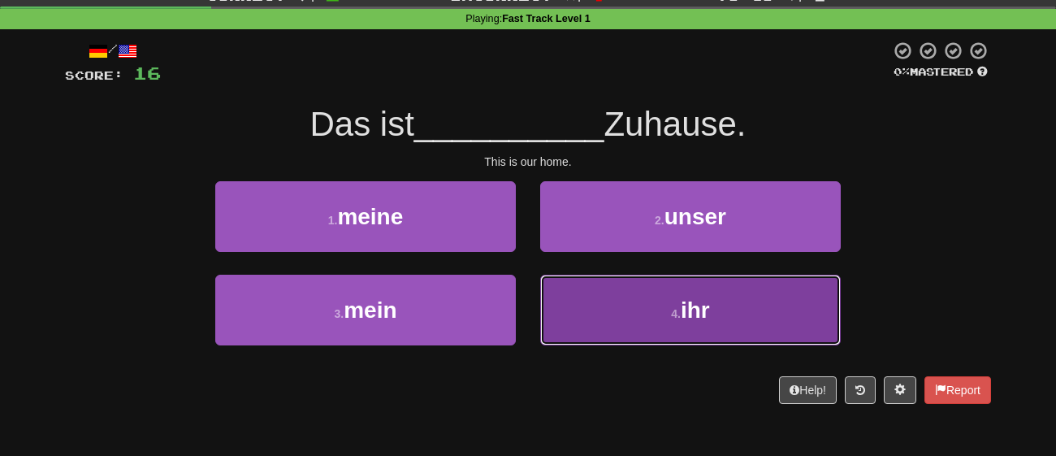
click at [583, 284] on button "4 . ihr" at bounding box center [690, 310] width 301 height 71
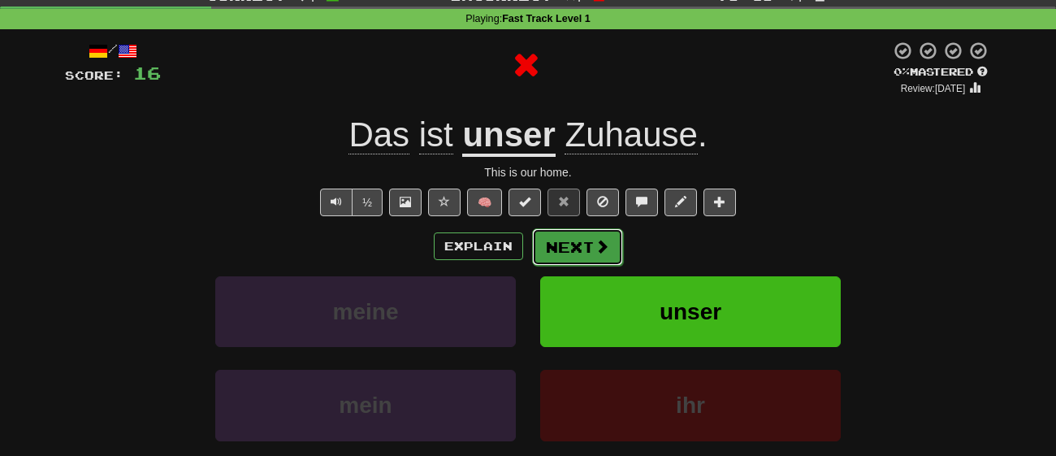
click at [597, 251] on span at bounding box center [602, 246] width 15 height 15
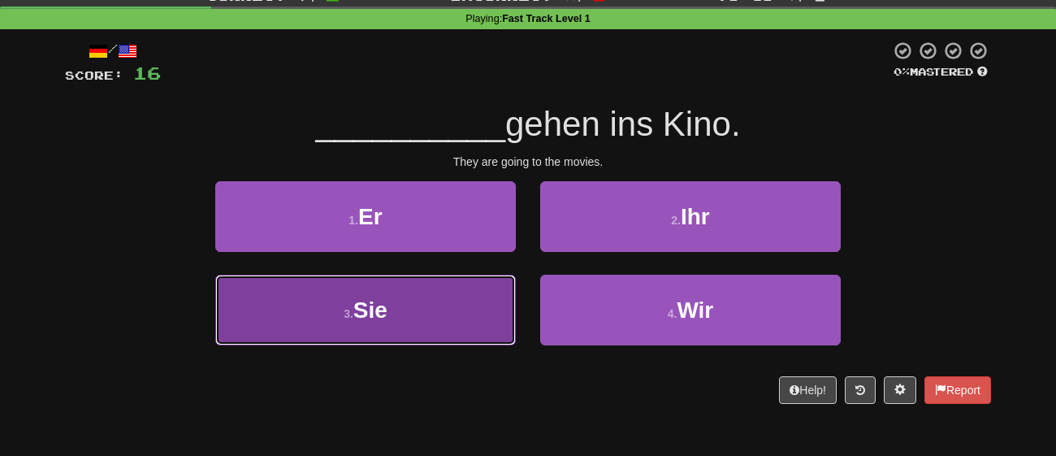
click at [437, 316] on button "3 . Sie" at bounding box center [365, 310] width 301 height 71
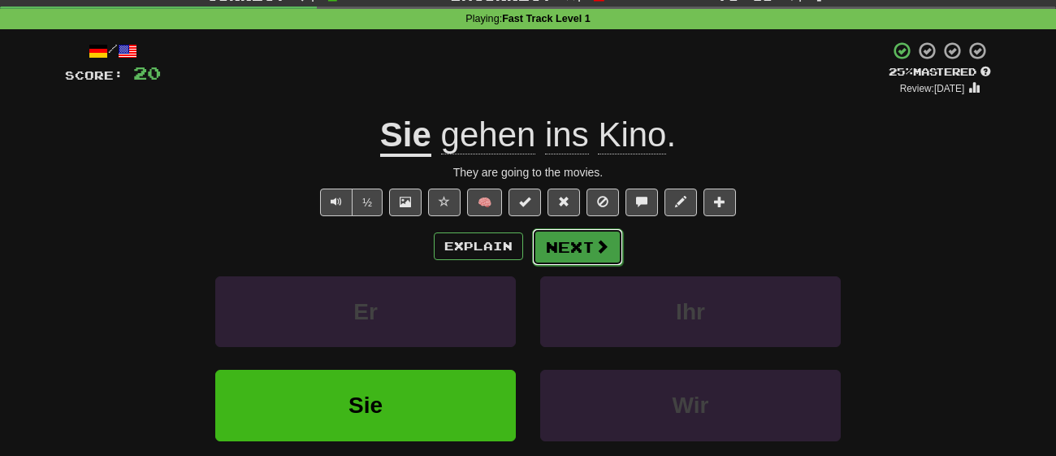
click at [570, 245] on button "Next" at bounding box center [577, 246] width 91 height 37
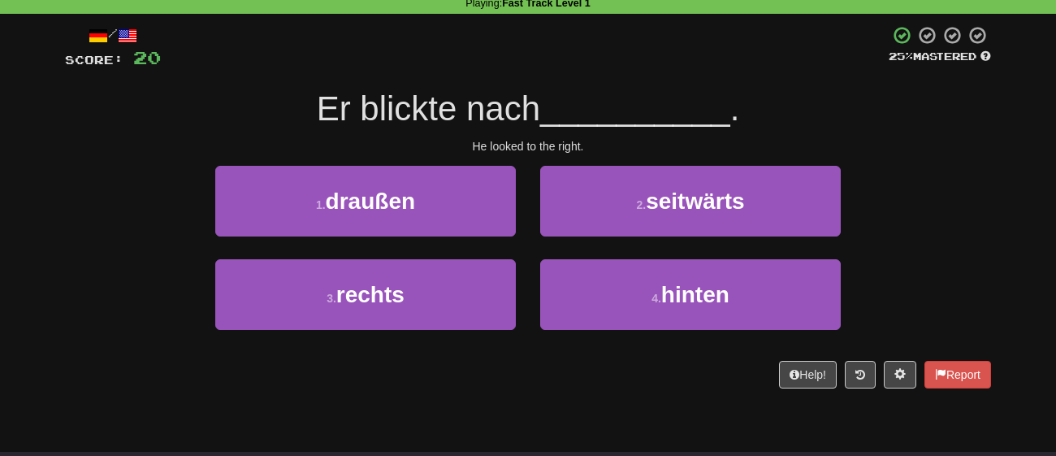
scroll to position [42, 0]
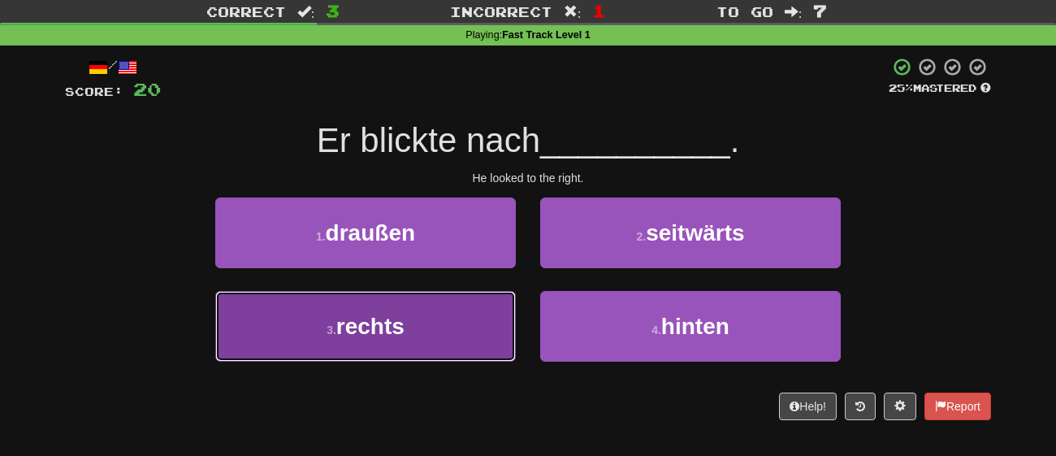
click at [448, 312] on button "3 . rechts" at bounding box center [365, 326] width 301 height 71
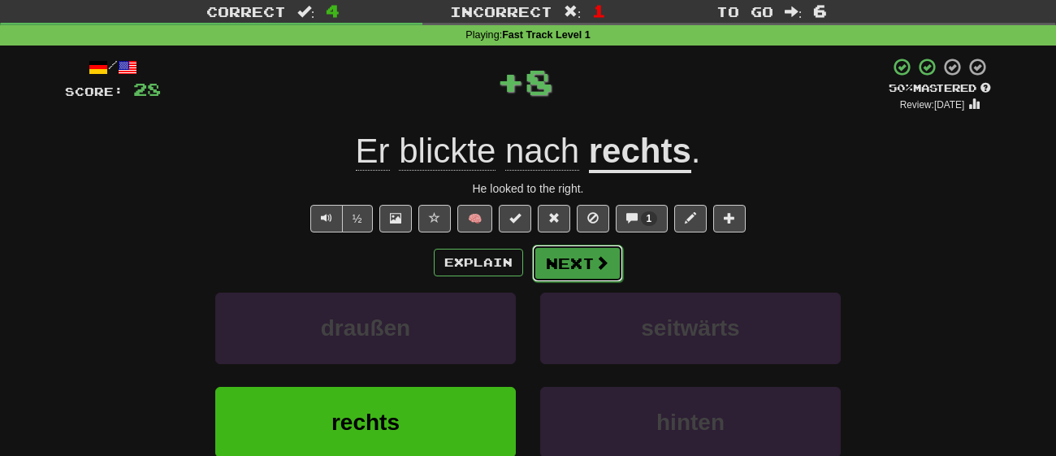
click at [549, 266] on button "Next" at bounding box center [577, 263] width 91 height 37
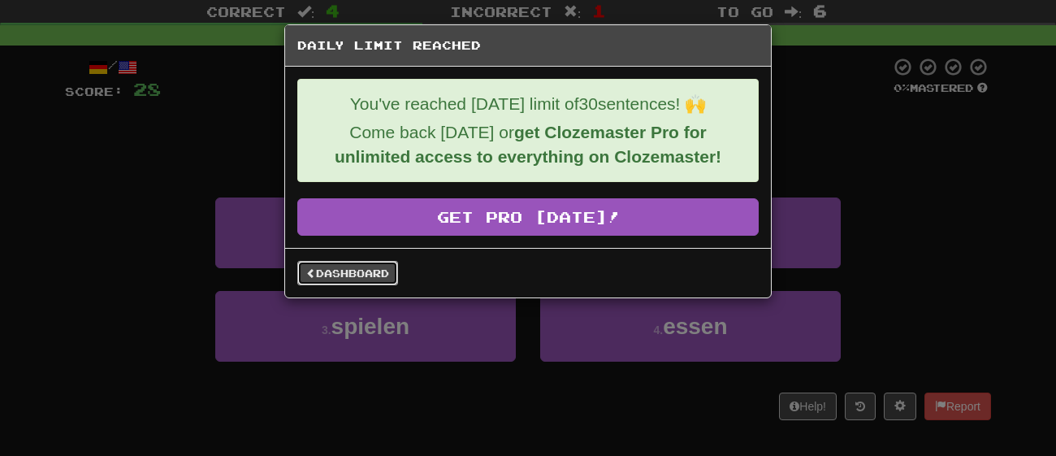
click at [362, 279] on link "Dashboard" at bounding box center [347, 273] width 101 height 24
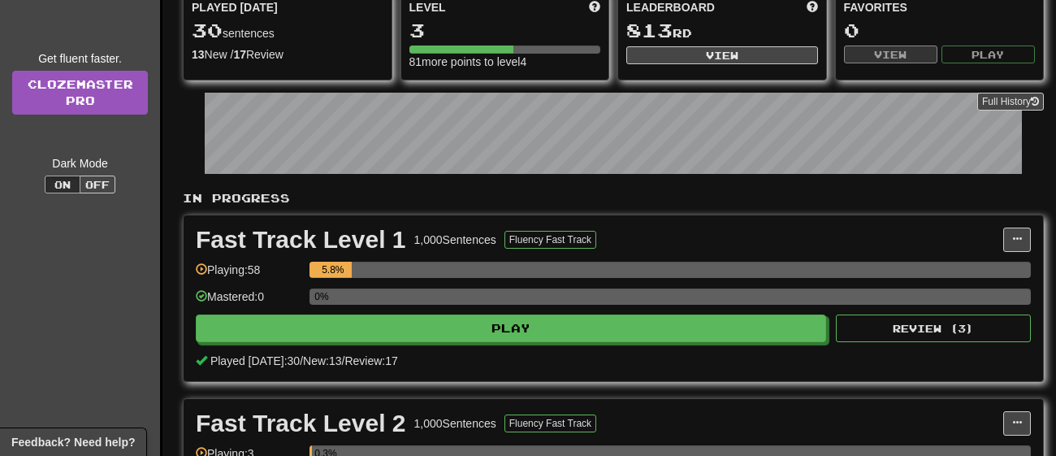
scroll to position [195, 0]
